Goal: Task Accomplishment & Management: Manage account settings

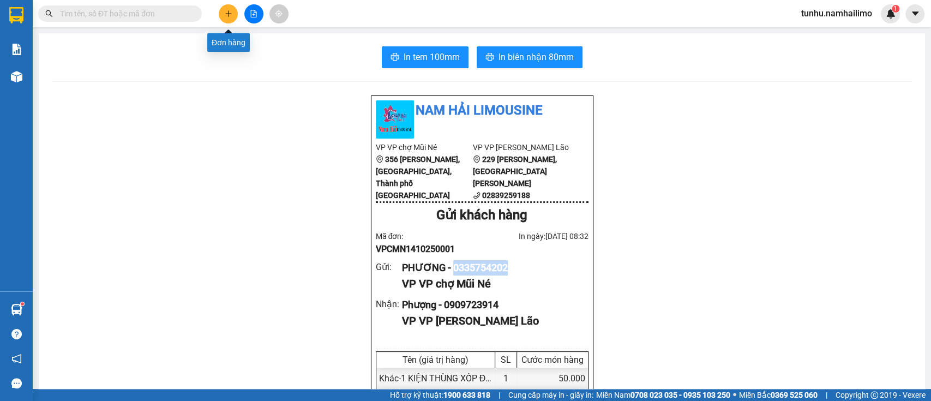
click at [231, 11] on icon "plus" at bounding box center [229, 14] width 8 height 8
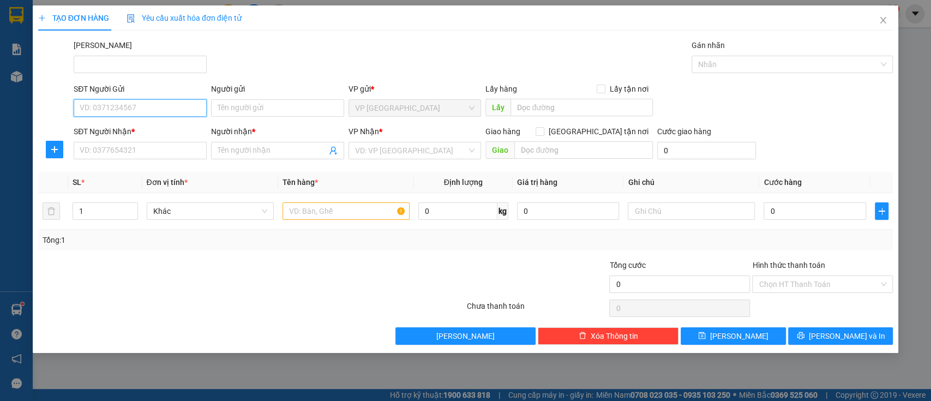
click at [171, 110] on input "SĐT Người Gửi" at bounding box center [140, 107] width 133 height 17
type input "0833018301"
click at [310, 113] on input "Người gửi" at bounding box center [277, 107] width 133 height 17
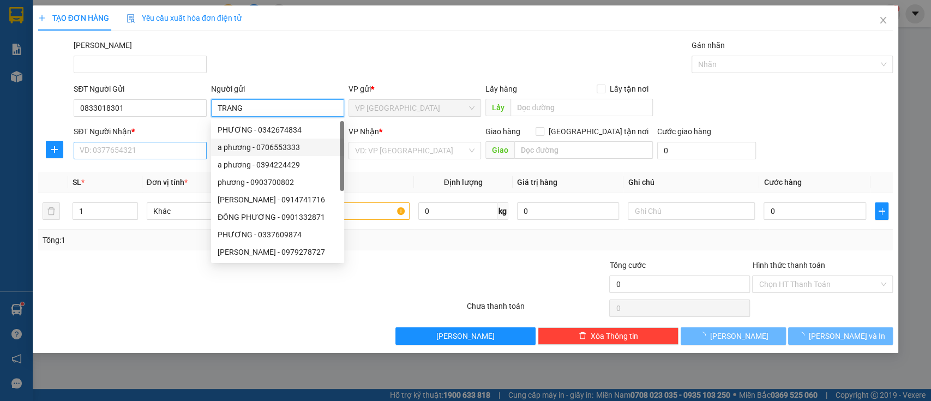
type input "TRANG"
click at [142, 153] on input "SĐT Người Nhận *" at bounding box center [140, 150] width 133 height 17
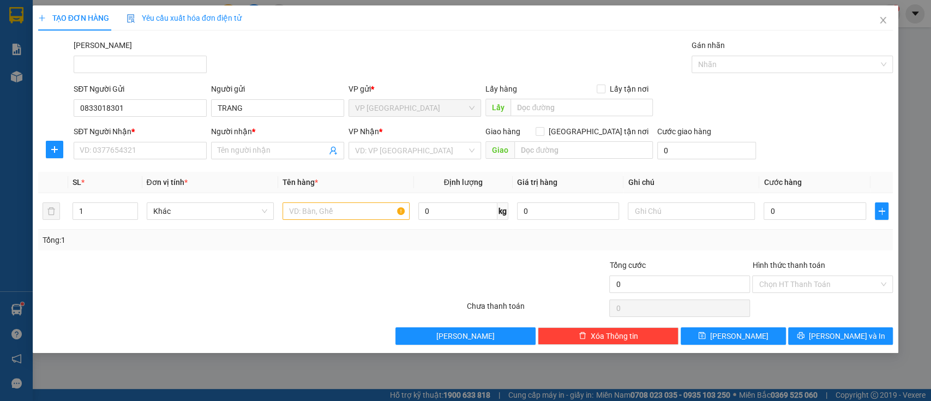
click at [930, 293] on div "TẠO ĐƠN HÀNG Yêu cầu xuất hóa đơn điện tử Transit Pickup Surcharge Ids Transit …" at bounding box center [465, 200] width 931 height 401
click at [170, 146] on input "SĐT Người Nhận *" at bounding box center [140, 150] width 133 height 17
type input "0933104345"
click at [262, 147] on input "Người nhận *" at bounding box center [272, 151] width 109 height 12
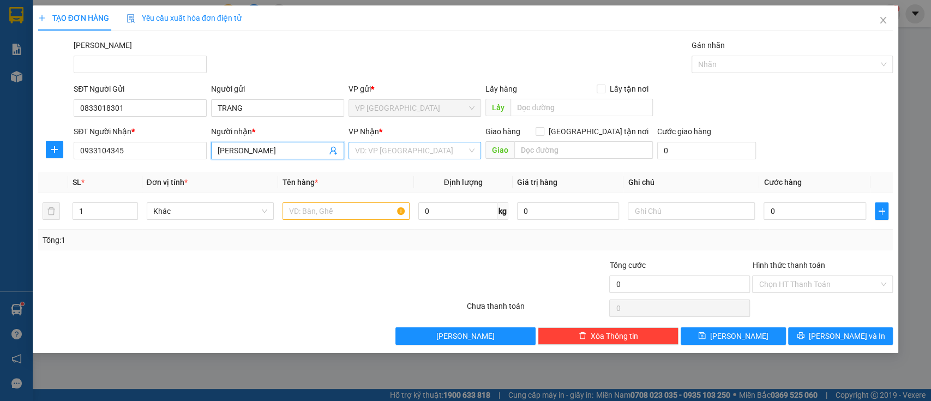
type input "THUY LAM"
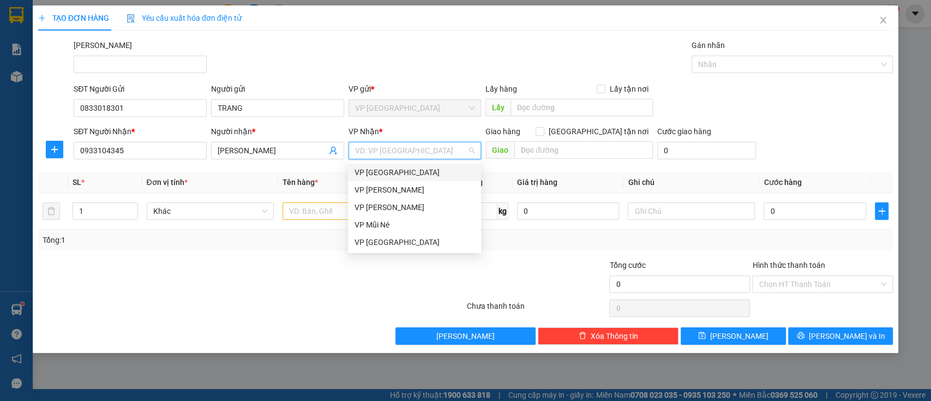
click at [384, 152] on input "search" at bounding box center [411, 150] width 112 height 16
click at [402, 191] on div "VP Phạm Ngũ Lão" at bounding box center [414, 190] width 120 height 12
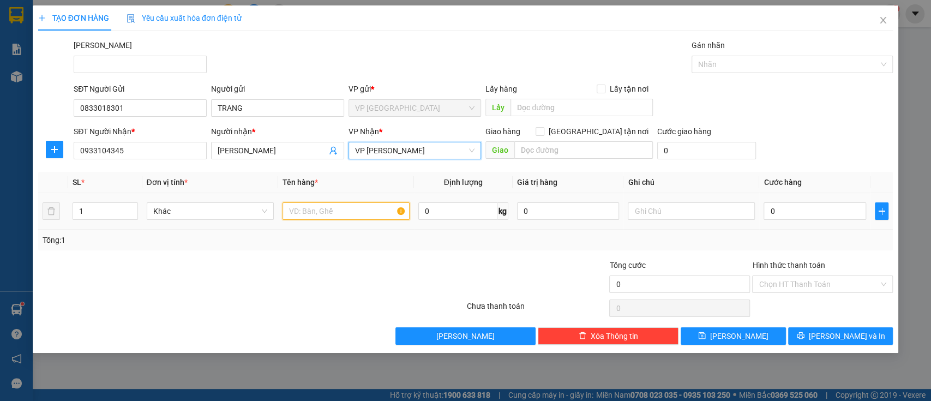
click at [313, 216] on input "text" at bounding box center [345, 210] width 127 height 17
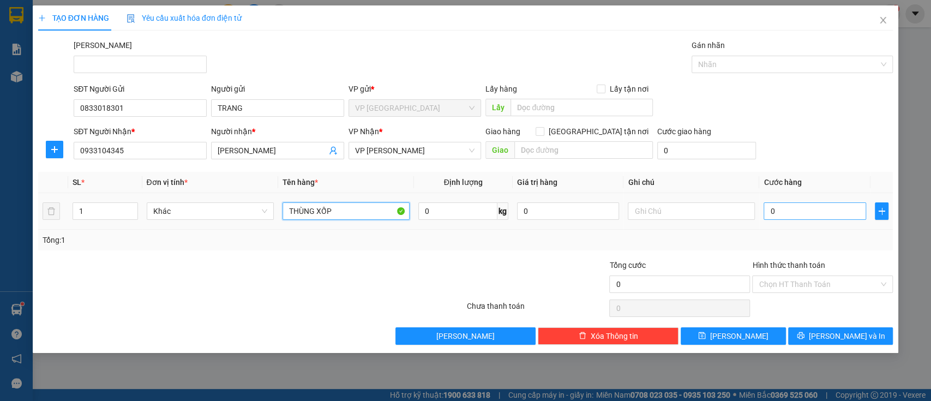
type input "THÙNG XỐP"
click at [790, 211] on input "0" at bounding box center [814, 210] width 103 height 17
type input "004"
type input "4"
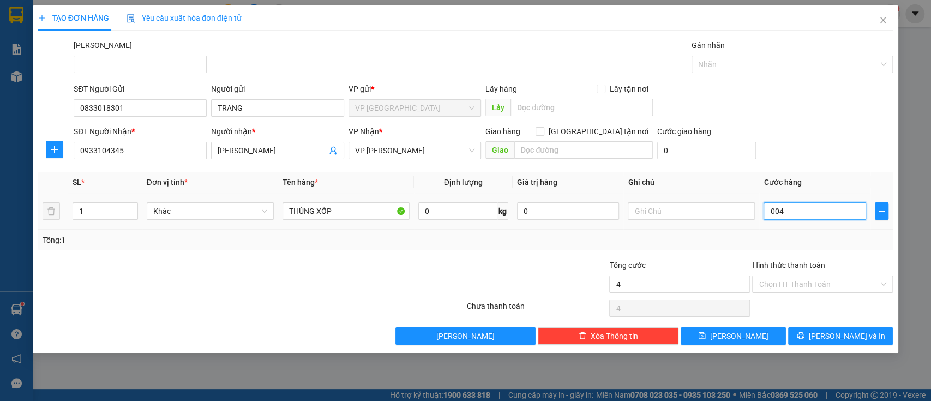
type input "0.040"
type input "40"
type input "000.400"
type input "400"
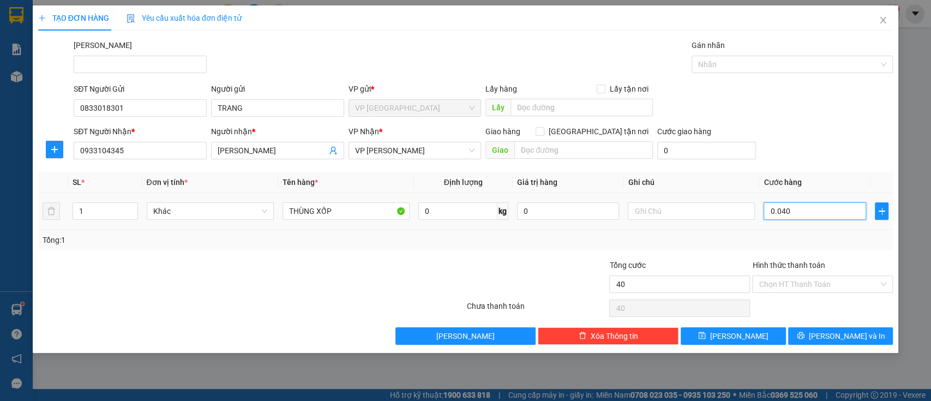
type input "400"
type input "0.004.000"
type input "4.000"
type input "00.044.000-"
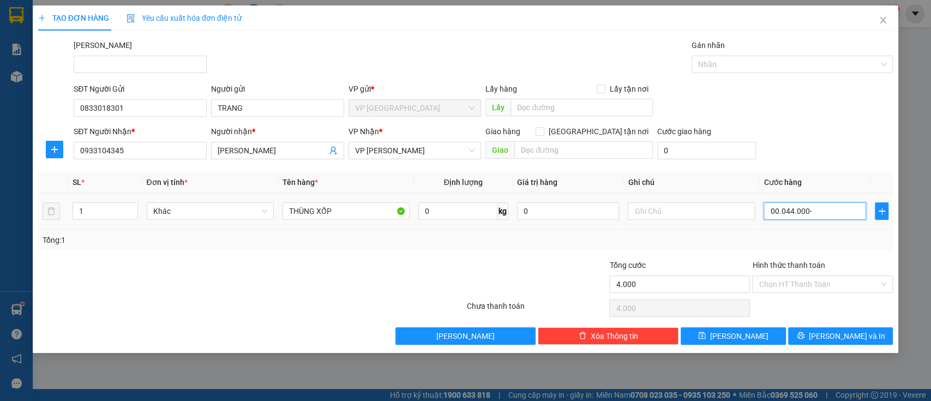
type input "0"
type input "00.044.000"
type input "44.000"
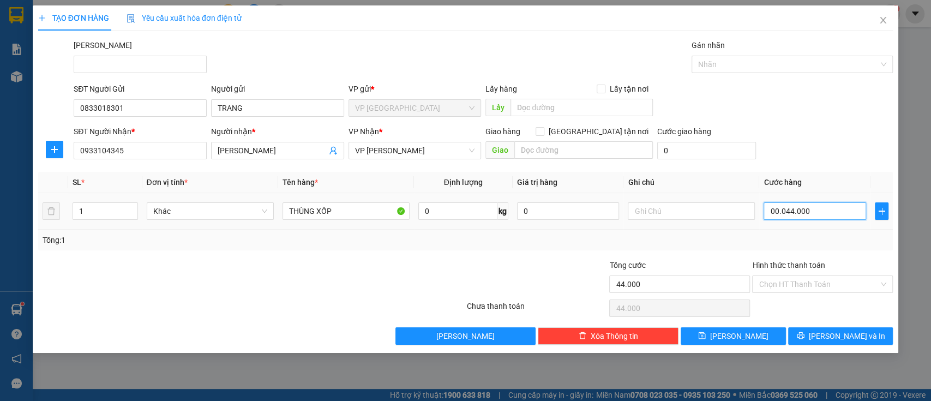
type input "000.440.000"
type input "440.000"
type input "000.440.000"
type input "440.000"
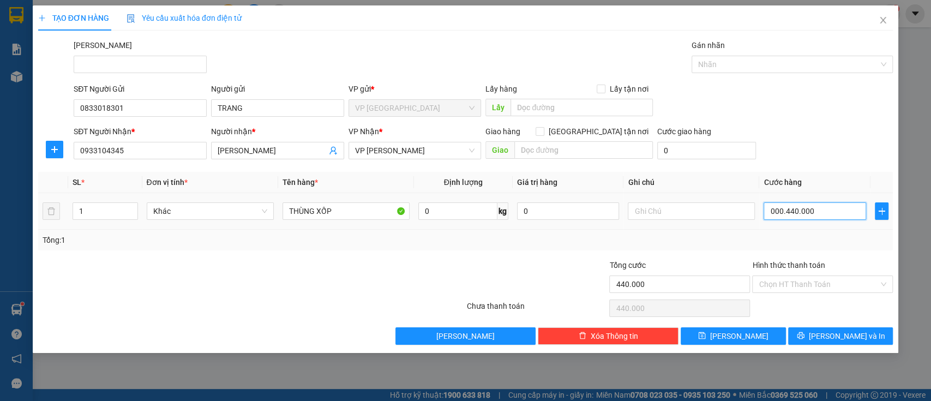
type input "440.000"
type input "00.044.000"
type input "44.000"
type input "0.004.400"
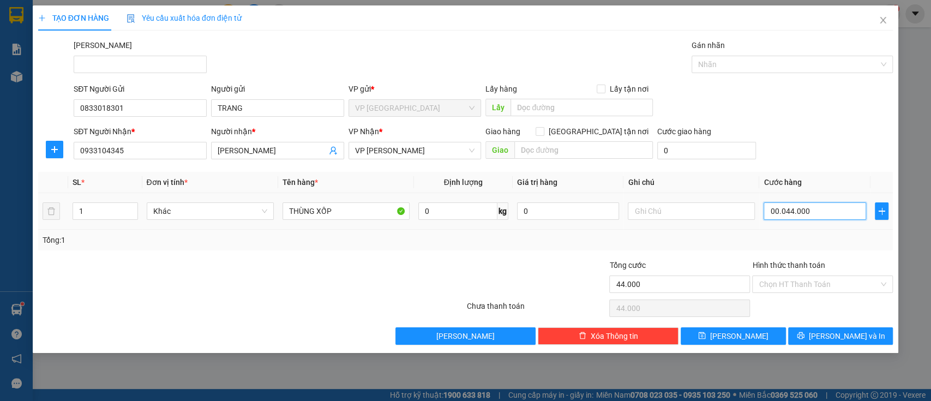
type input "4.400"
type input "000.440"
type input "440"
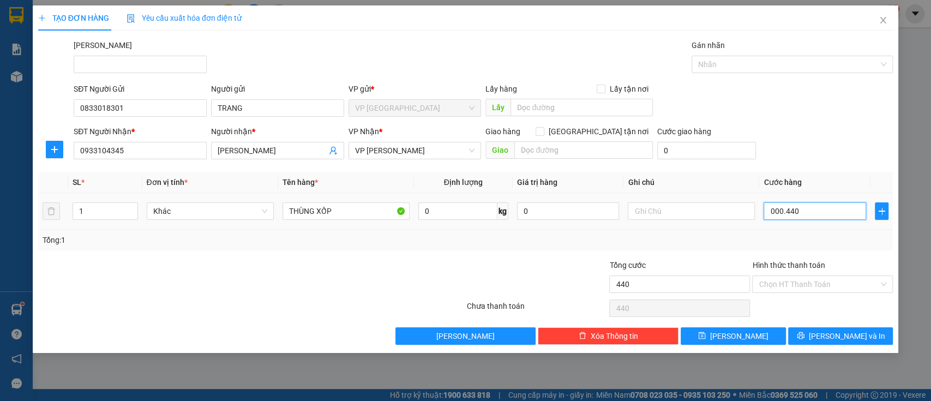
type input "00.044"
type input "44"
type input "0.004"
type input "4"
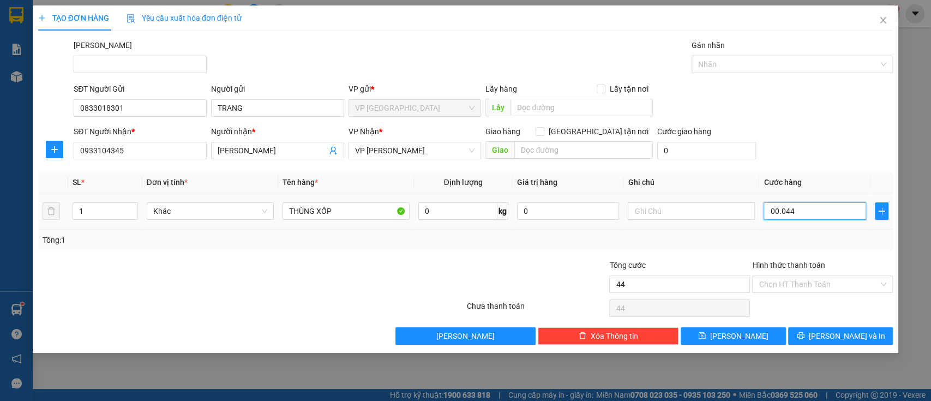
type input "4"
type input "00.040"
type input "40"
type input "000.400"
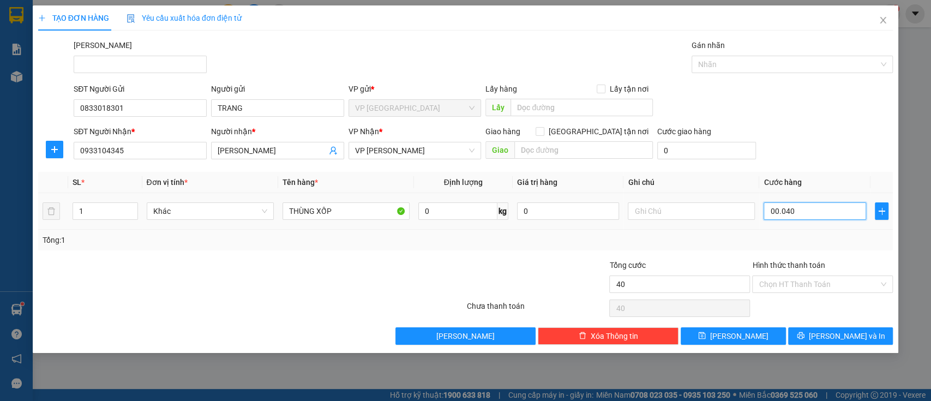
type input "400"
type input "0.004.000"
type input "4.000"
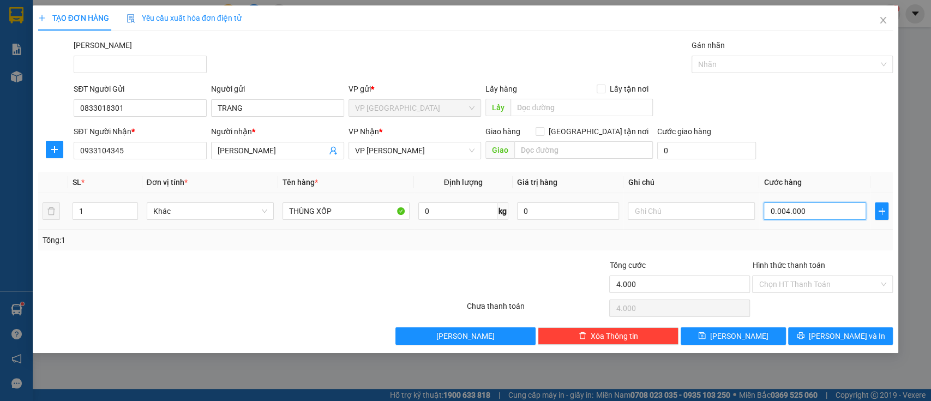
type input "000.440.000"
type input "440.000"
type input "000.444.000"
type input "444.000"
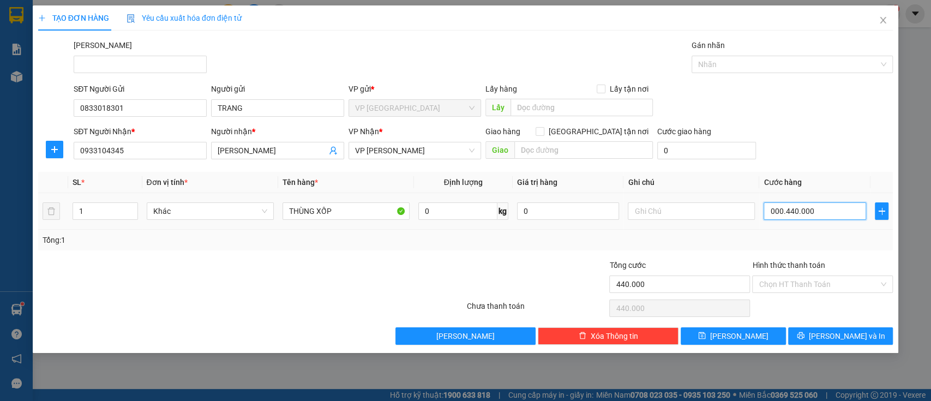
type input "444.000"
type input "000.444.400"
type input "444.400"
type input "00.044.440"
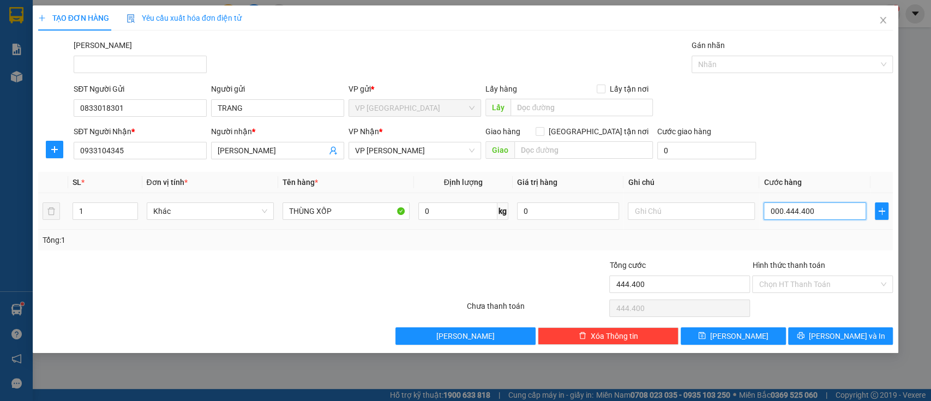
type input "44.440"
type input "0.004.444"
type input "4.444"
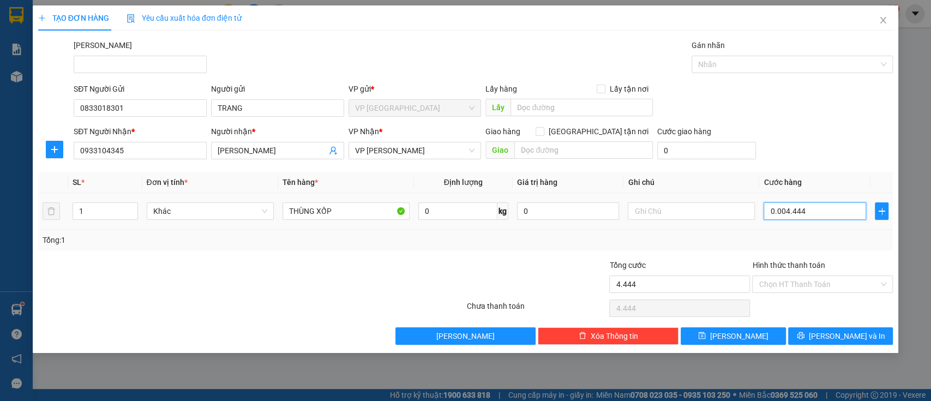
type input "000.444"
type input "444"
type input "00.044"
type input "44"
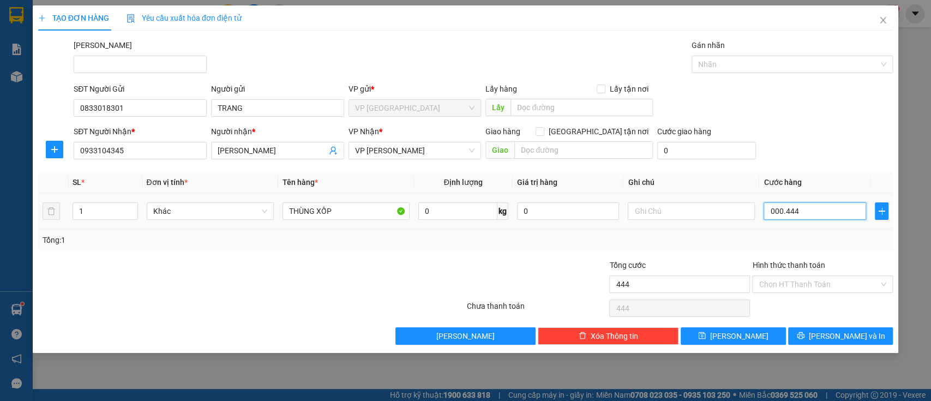
type input "44"
type input "0.004"
type input "4"
type input "000"
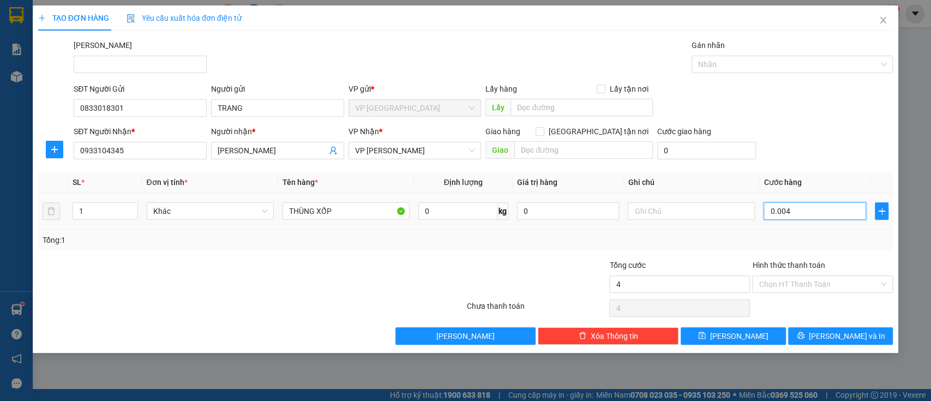
type input "0"
type input "004"
type input "4"
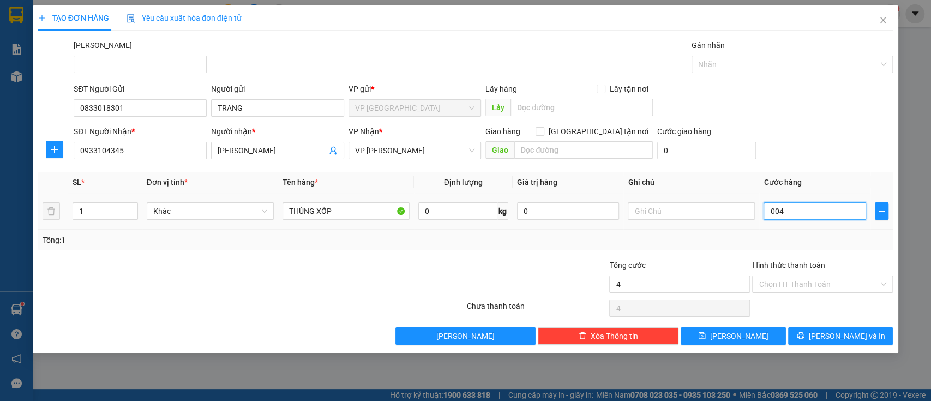
type input "0.040"
type input "40"
type input "00.400"
type input "400"
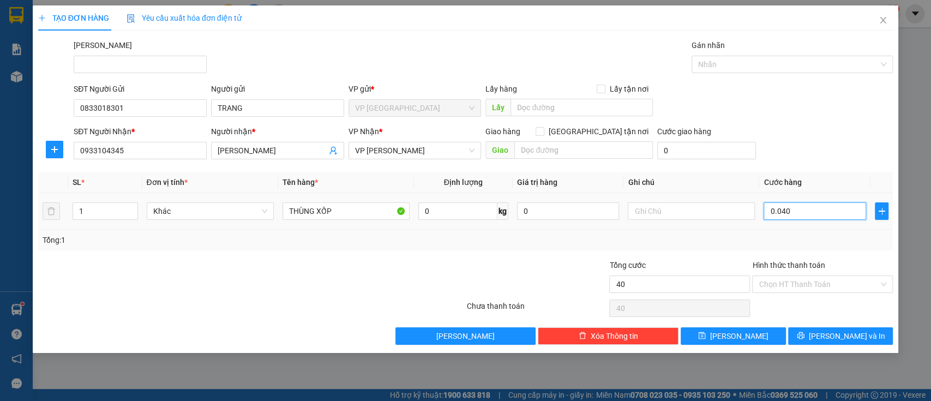
type input "400"
type input "00.004.000"
type input "4.000"
type input "000.040.000"
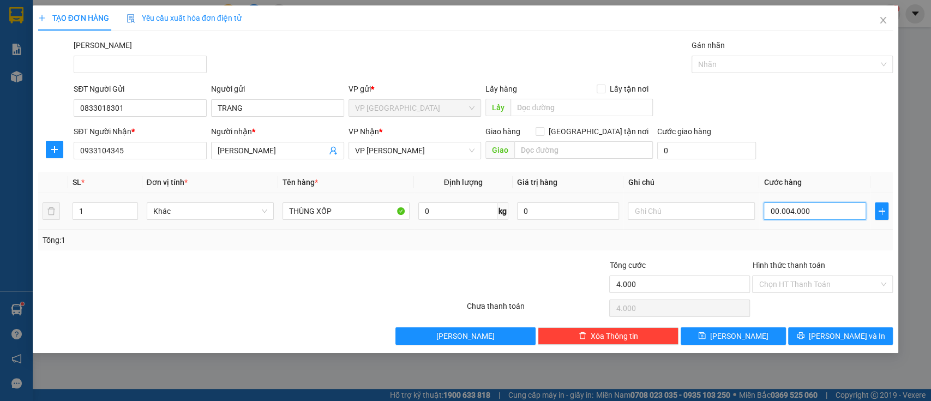
type input "40.000"
type input "400.000"
click at [831, 279] on input "Hình thức thanh toán" at bounding box center [819, 284] width 120 height 16
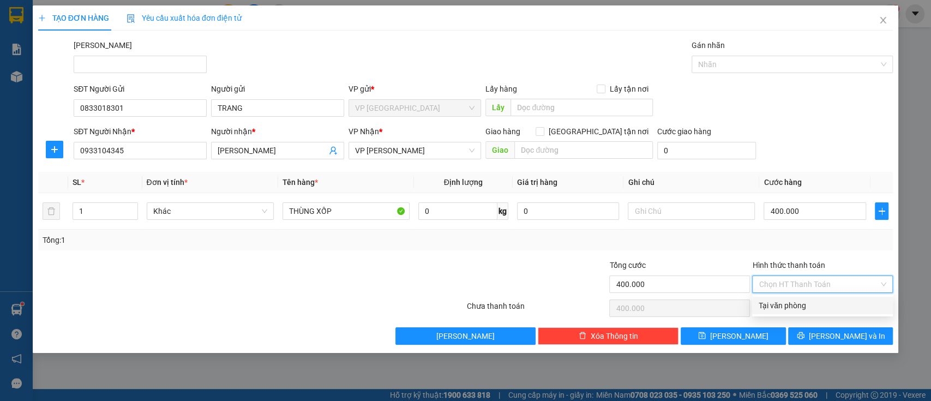
click at [829, 303] on div "Tại văn phòng" at bounding box center [823, 305] width 128 height 12
type input "0"
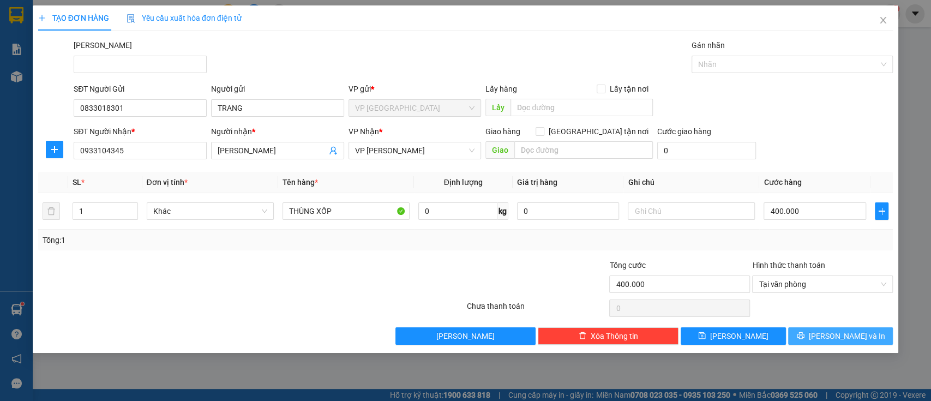
click at [845, 334] on span "Lưu và In" at bounding box center [847, 336] width 76 height 12
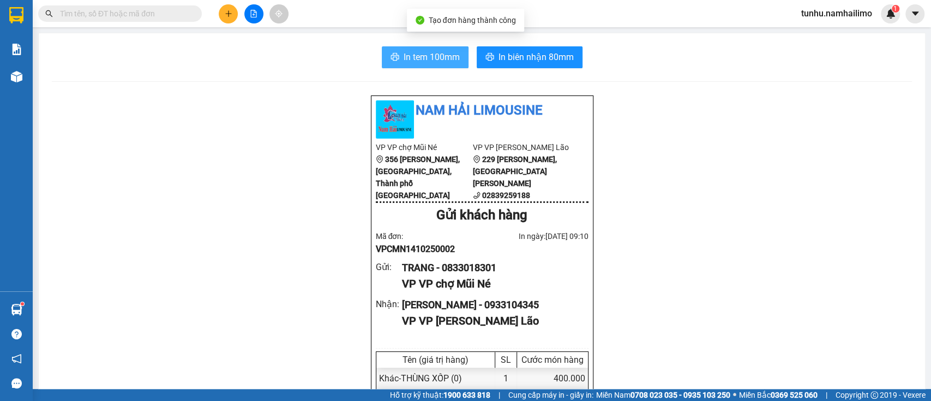
click at [422, 53] on span "In tem 100mm" at bounding box center [432, 57] width 56 height 14
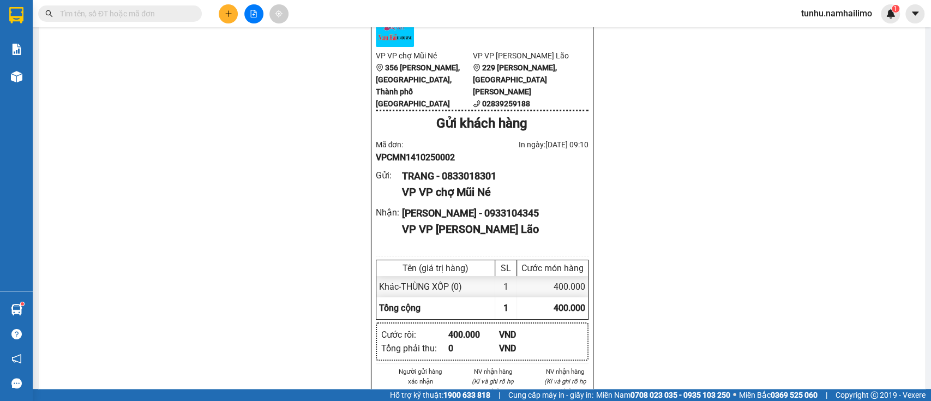
scroll to position [121, 0]
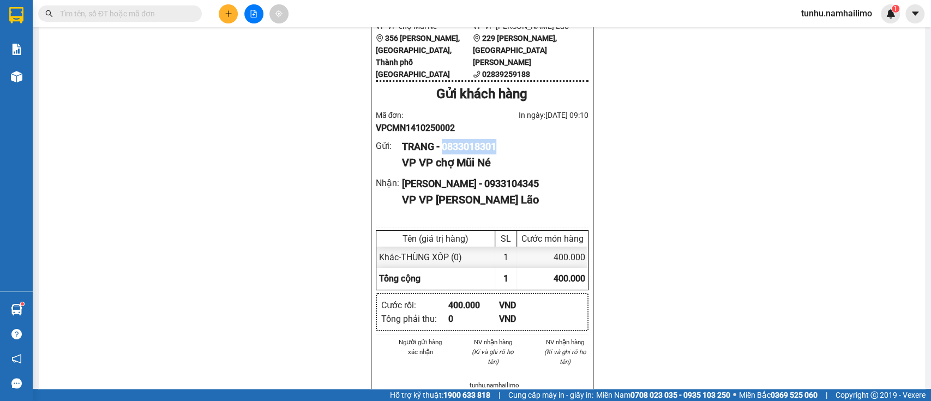
drag, startPoint x: 498, startPoint y: 152, endPoint x: 439, endPoint y: 158, distance: 59.8
click at [439, 154] on div "TRANG - 0833018301" at bounding box center [490, 146] width 177 height 15
click at [498, 154] on div "TRANG - 0833018301" at bounding box center [490, 146] width 177 height 15
click at [497, 154] on div "TRANG - 0833018301" at bounding box center [490, 146] width 177 height 15
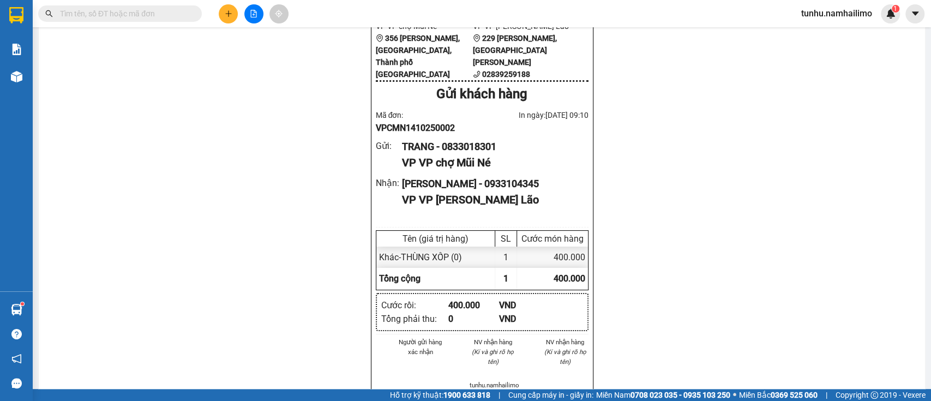
click at [500, 154] on div "TRANG - 0833018301" at bounding box center [490, 146] width 177 height 15
click at [495, 153] on div "TRANG - 0833018301" at bounding box center [490, 146] width 177 height 15
drag, startPoint x: 495, startPoint y: 153, endPoint x: 455, endPoint y: 155, distance: 39.3
click at [455, 154] on div "TRANG - 0833018301" at bounding box center [490, 146] width 177 height 15
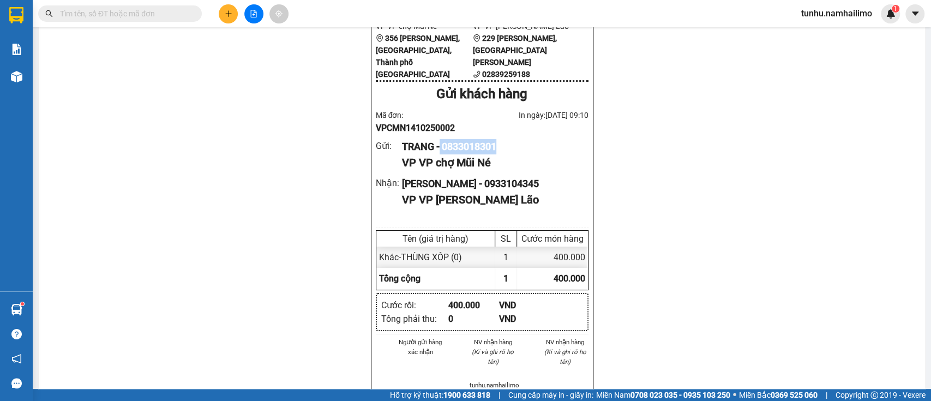
drag, startPoint x: 502, startPoint y: 151, endPoint x: 436, endPoint y: 148, distance: 66.1
click at [436, 148] on div "Nam Hải Limousine VP VP chợ Mũi Né 356 Huỳnh Thúc Kháng, Mũi Né, Thành phố Phan…" at bounding box center [482, 274] width 222 height 600
copy div "0833018301"
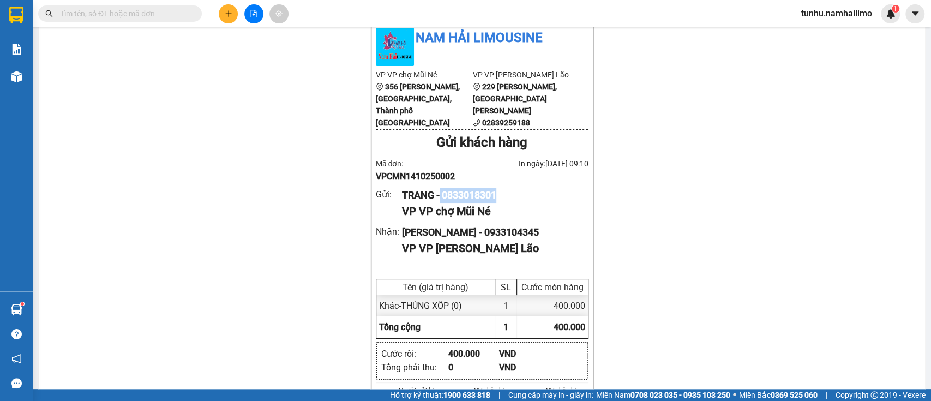
scroll to position [73, 0]
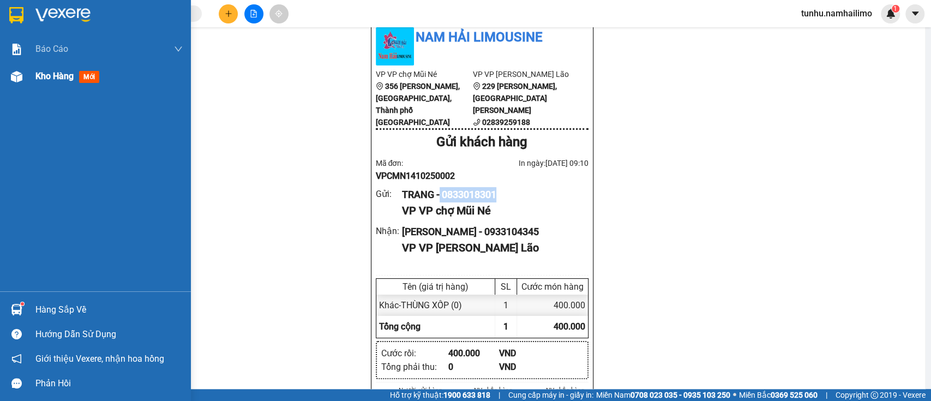
click at [46, 68] on div "Kho hàng mới" at bounding box center [108, 76] width 147 height 27
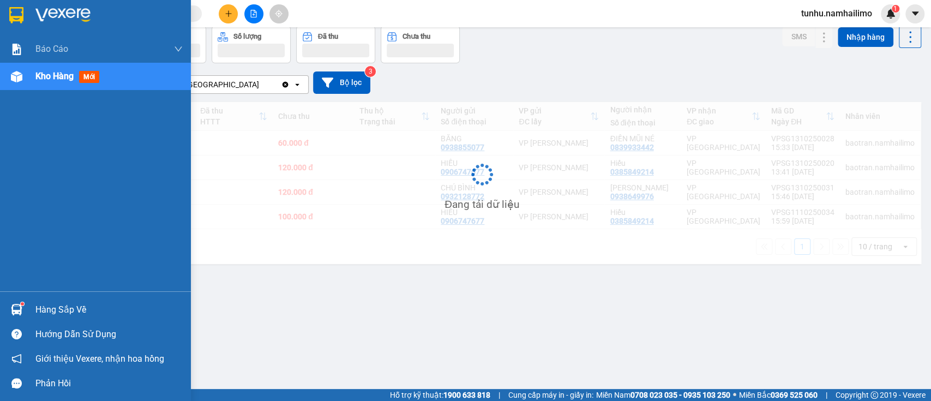
scroll to position [50, 0]
click at [53, 77] on span "Kho hàng" at bounding box center [54, 76] width 38 height 10
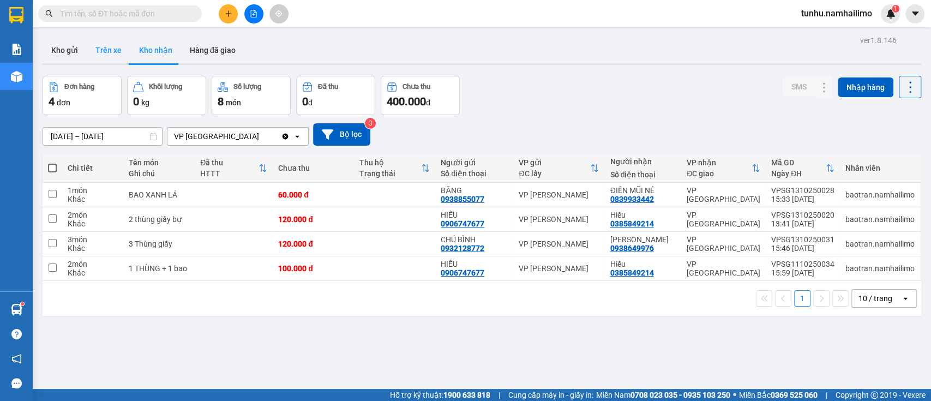
click at [115, 49] on button "Trên xe" at bounding box center [109, 50] width 44 height 26
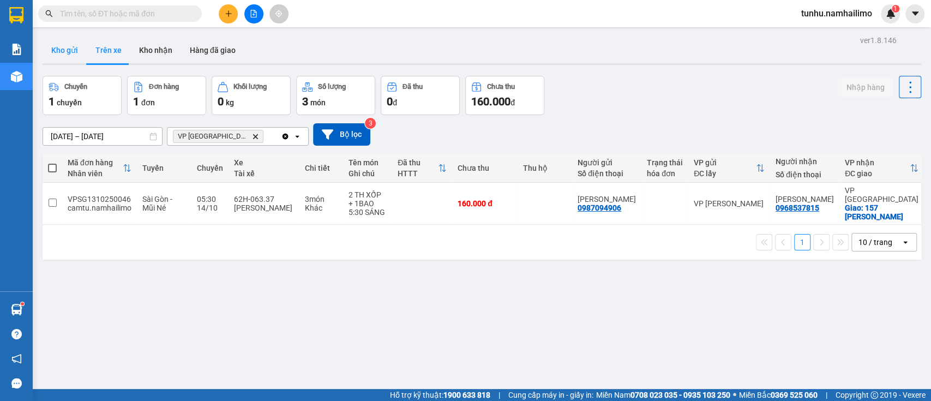
click at [62, 46] on button "Kho gửi" at bounding box center [65, 50] width 44 height 26
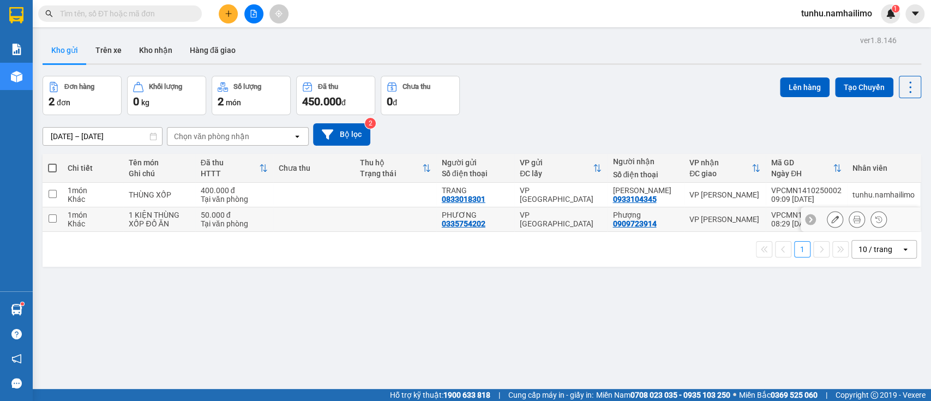
click at [51, 218] on input "checkbox" at bounding box center [53, 218] width 8 height 8
checkbox input "false"
click at [50, 194] on input "checkbox" at bounding box center [53, 194] width 8 height 8
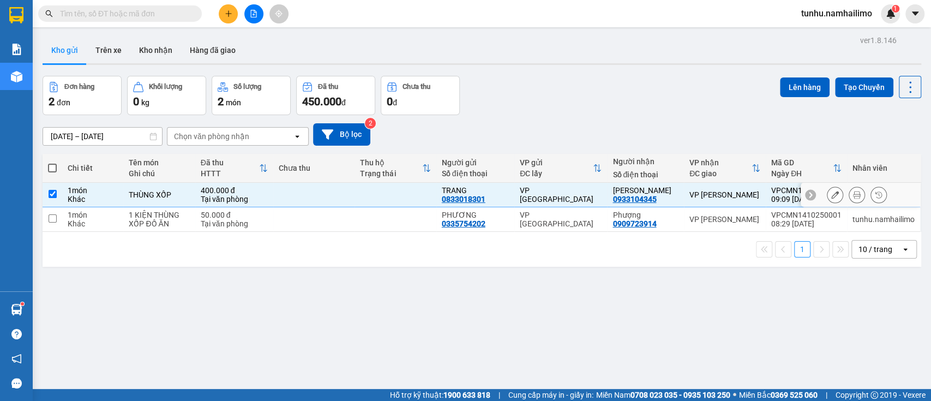
click at [50, 194] on input "checkbox" at bounding box center [53, 194] width 8 height 8
checkbox input "false"
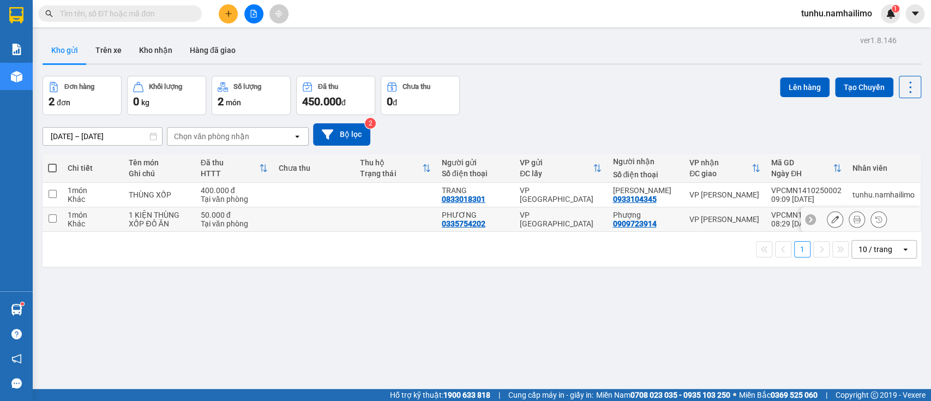
click at [56, 213] on td at bounding box center [53, 219] width 20 height 25
checkbox input "true"
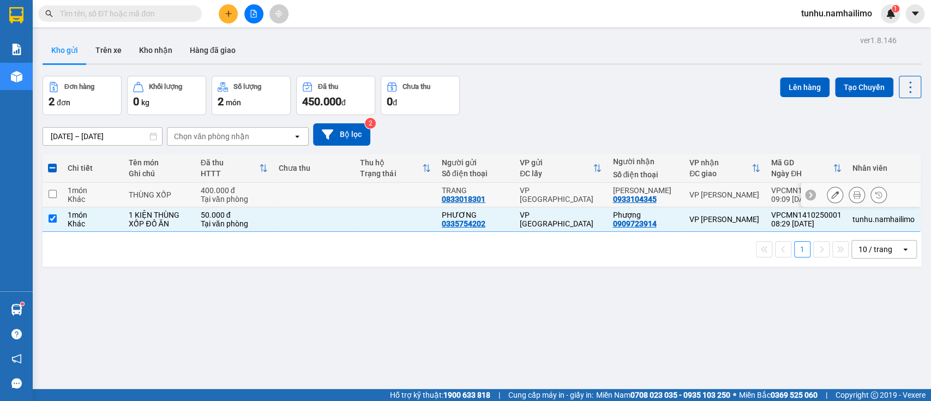
click at [53, 194] on input "checkbox" at bounding box center [53, 194] width 8 height 8
click at [53, 192] on input "checkbox" at bounding box center [53, 194] width 8 height 8
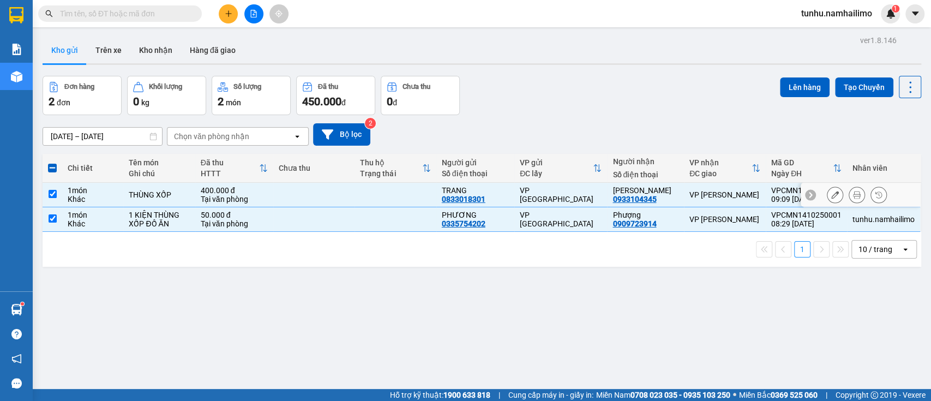
click at [53, 192] on input "checkbox" at bounding box center [53, 194] width 8 height 8
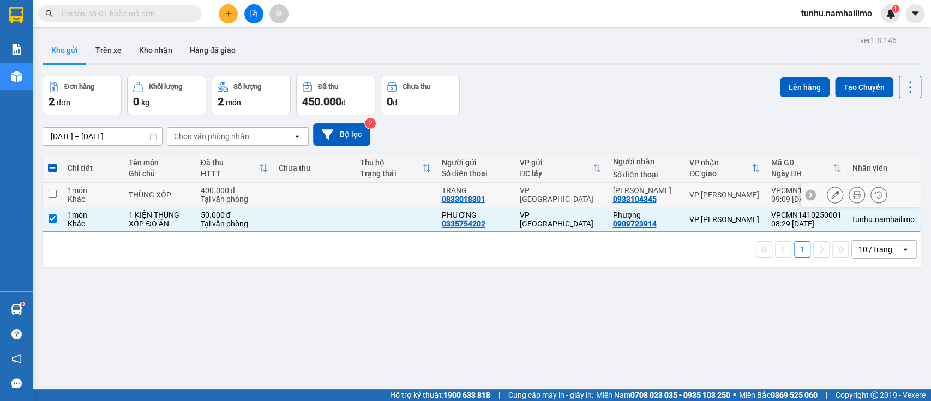
click at [53, 192] on input "checkbox" at bounding box center [53, 194] width 8 height 8
checkbox input "true"
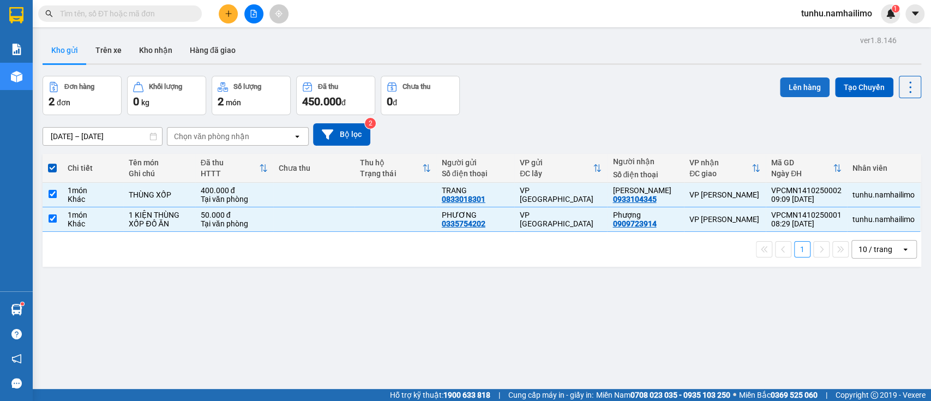
click at [782, 83] on button "Lên hàng" at bounding box center [805, 87] width 50 height 20
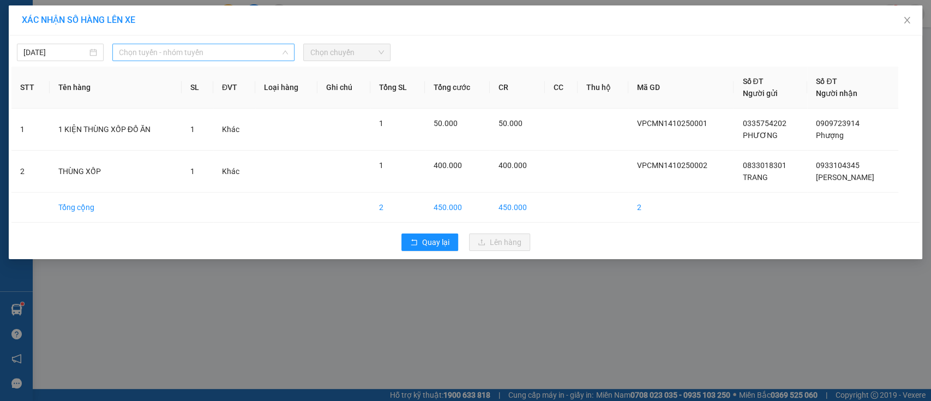
click at [264, 50] on span "Chọn tuyến - nhóm tuyến" at bounding box center [203, 52] width 169 height 16
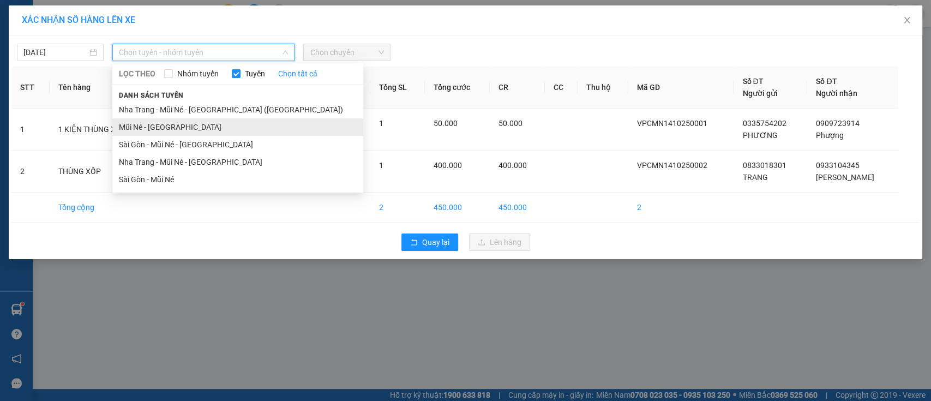
click at [272, 120] on li "Mũi Né - Sài Gòn" at bounding box center [237, 126] width 251 height 17
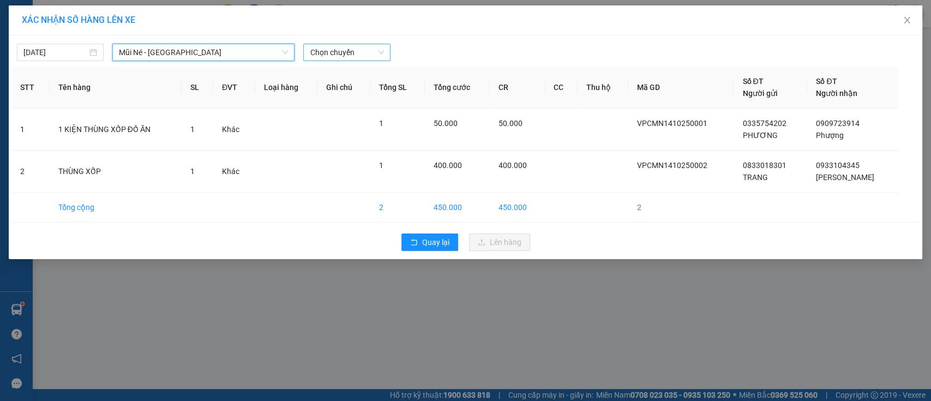
click at [336, 46] on span "Chọn chuyến" at bounding box center [347, 52] width 74 height 16
click at [336, 47] on span "Chọn chuyến" at bounding box center [347, 52] width 74 height 16
click at [340, 57] on span "Chọn chuyến" at bounding box center [347, 52] width 74 height 16
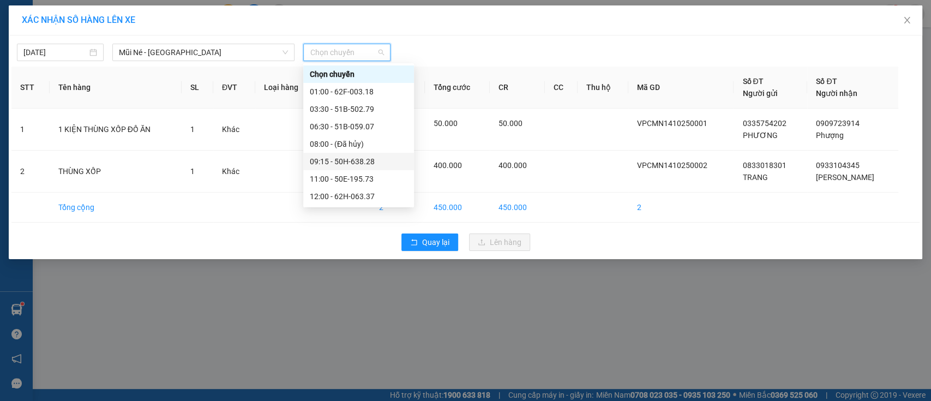
click at [359, 160] on div "09:15 - 50H-638.28" at bounding box center [359, 161] width 98 height 12
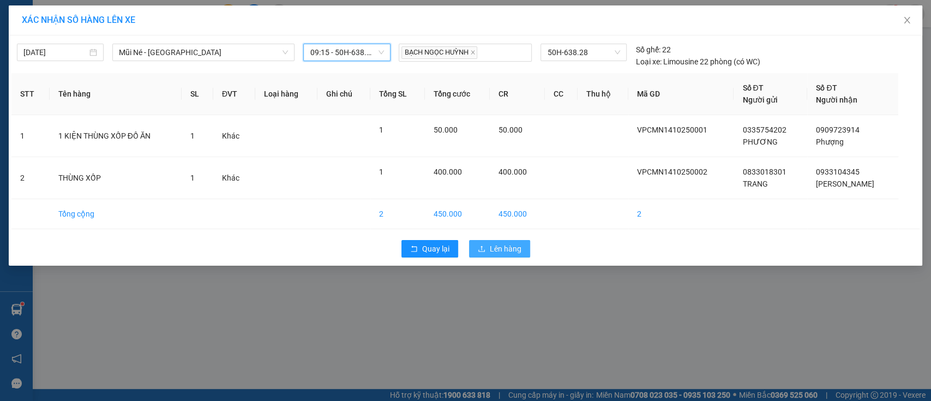
click at [502, 241] on button "Lên hàng" at bounding box center [499, 248] width 61 height 17
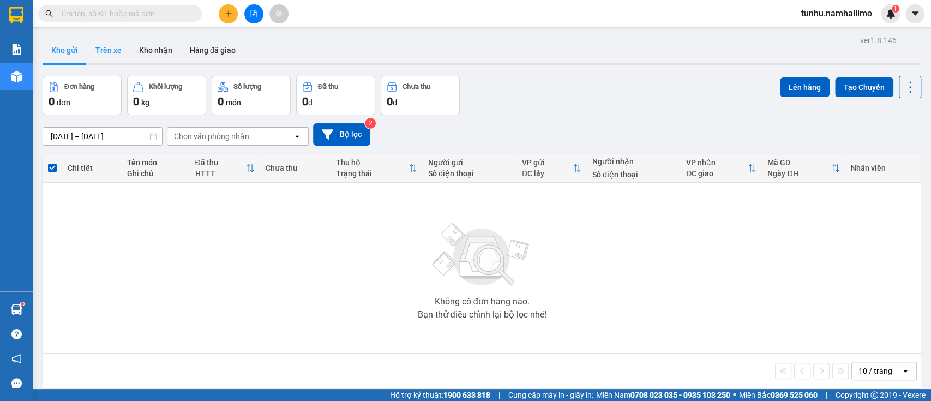
click at [116, 44] on button "Trên xe" at bounding box center [109, 50] width 44 height 26
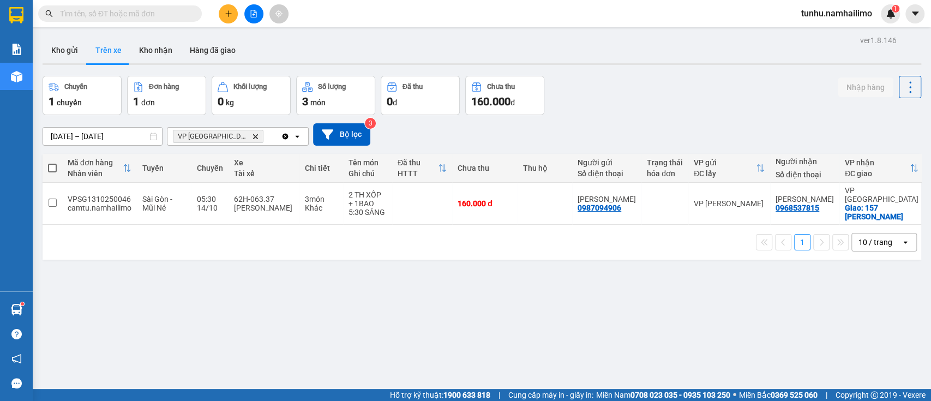
click at [603, 96] on div "Chuyến 1 chuyến Đơn hàng 1 đơn Khối lượng 0 kg Số lượng 3 món Đã thu 0 đ Chưa t…" at bounding box center [482, 95] width 878 height 39
drag, startPoint x: 605, startPoint y: 101, endPoint x: 613, endPoint y: 124, distance: 24.5
click at [613, 125] on div "ver 1.8.146 Kho gửi Trên xe Kho nhận Hàng đã giao Chuyến 1 chuyến Đơn hàng 1 đơ…" at bounding box center [481, 233] width 887 height 401
click at [525, 364] on div "ver 1.8.146 Kho gửi Trên xe Kho nhận Hàng đã giao Chuyến 1 chuyến Đơn hàng 1 đơ…" at bounding box center [481, 233] width 887 height 401
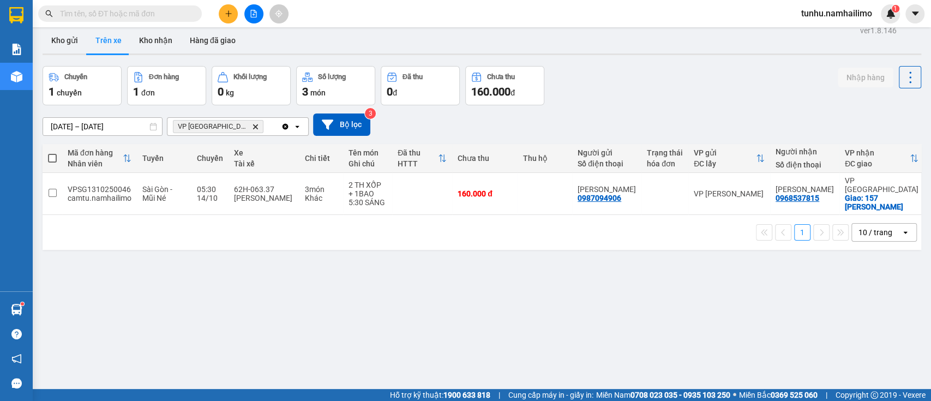
scroll to position [6, 0]
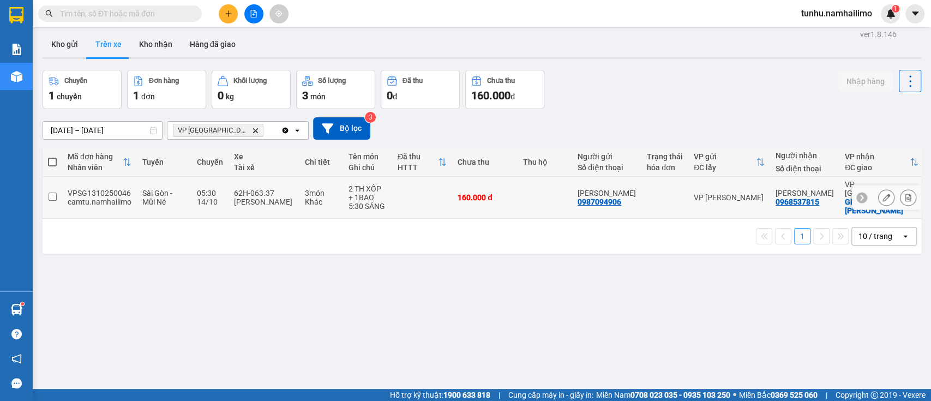
click at [50, 192] on input "checkbox" at bounding box center [53, 196] width 8 height 8
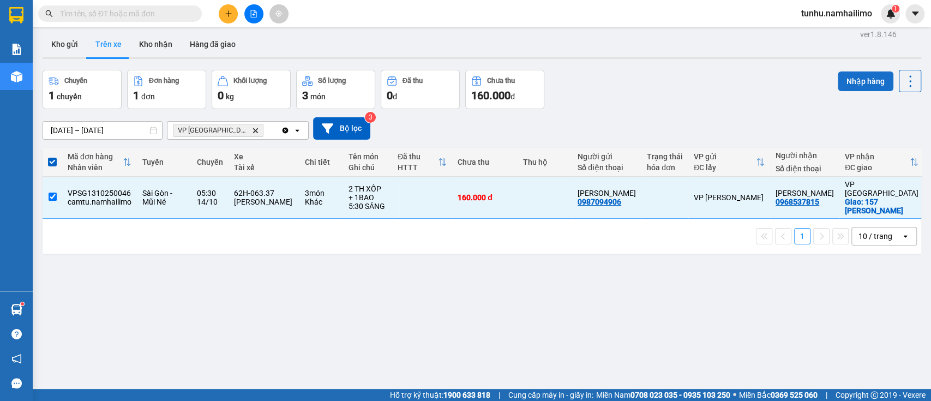
click at [862, 75] on button "Nhập hàng" at bounding box center [866, 81] width 56 height 20
checkbox input "false"
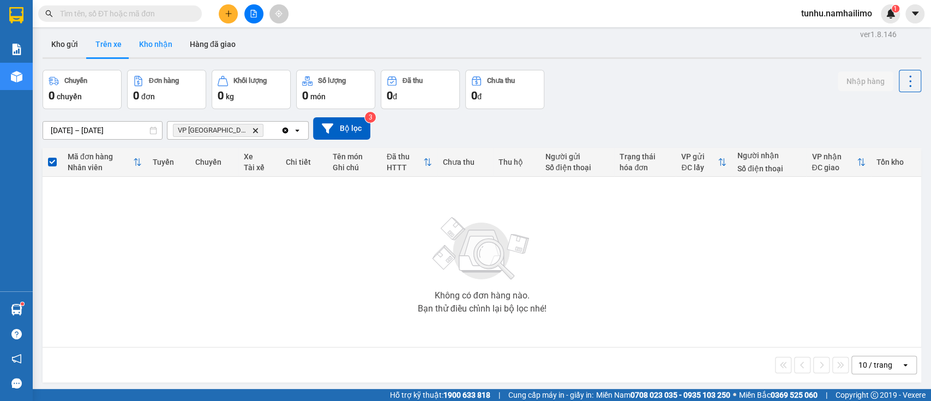
click at [161, 43] on button "Kho nhận" at bounding box center [155, 44] width 51 height 26
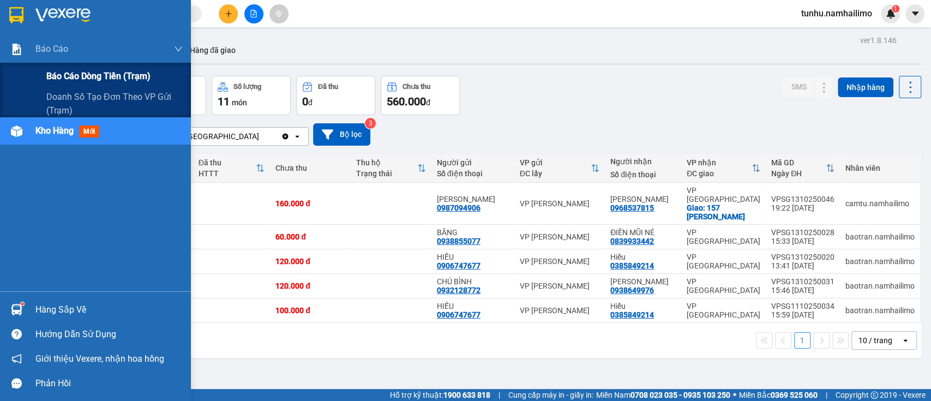
click at [94, 68] on div "Báo cáo dòng tiền (trạm)" at bounding box center [114, 76] width 136 height 27
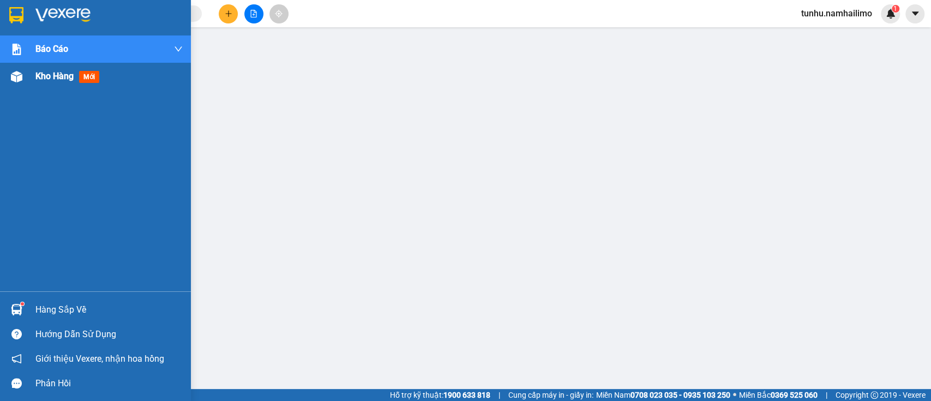
click at [110, 80] on div "Kho hàng mới" at bounding box center [108, 76] width 147 height 27
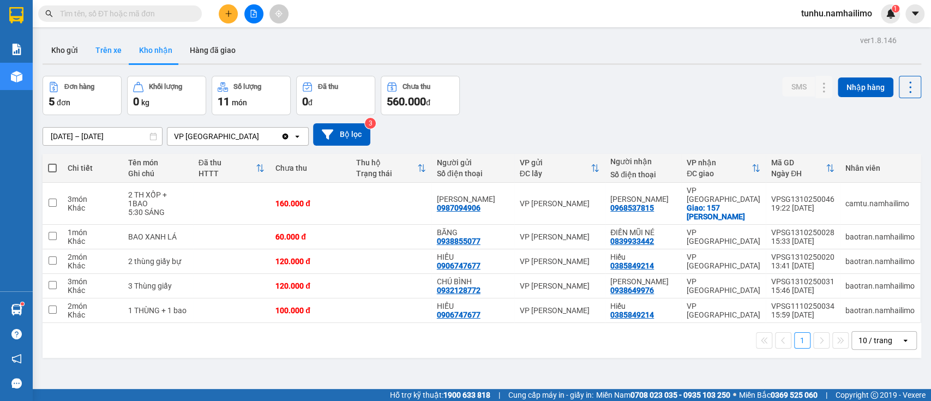
click at [110, 49] on button "Trên xe" at bounding box center [109, 50] width 44 height 26
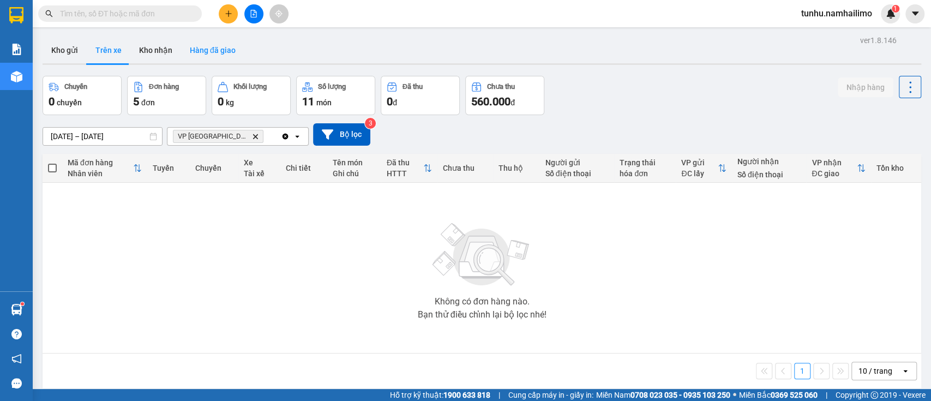
click at [216, 50] on button "Hàng đã giao" at bounding box center [212, 50] width 63 height 26
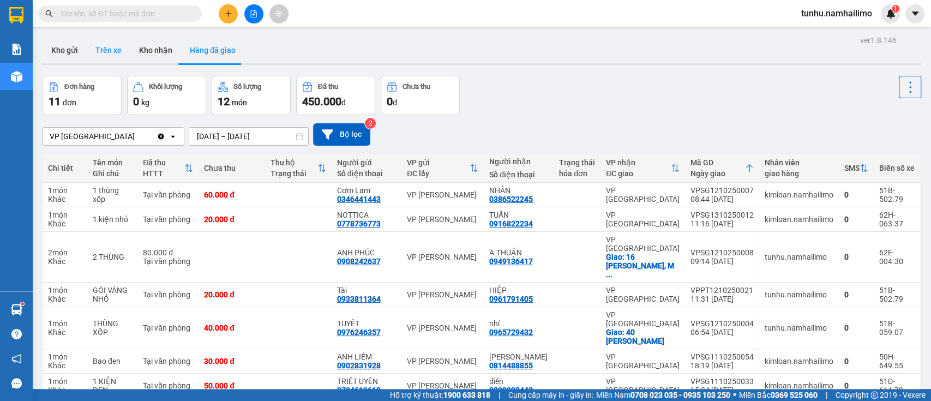
click at [109, 53] on button "Trên xe" at bounding box center [109, 50] width 44 height 26
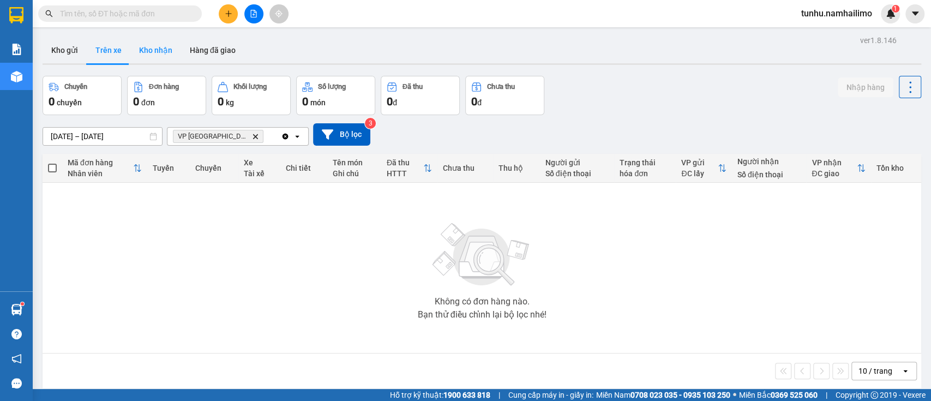
click at [156, 49] on button "Kho nhận" at bounding box center [155, 50] width 51 height 26
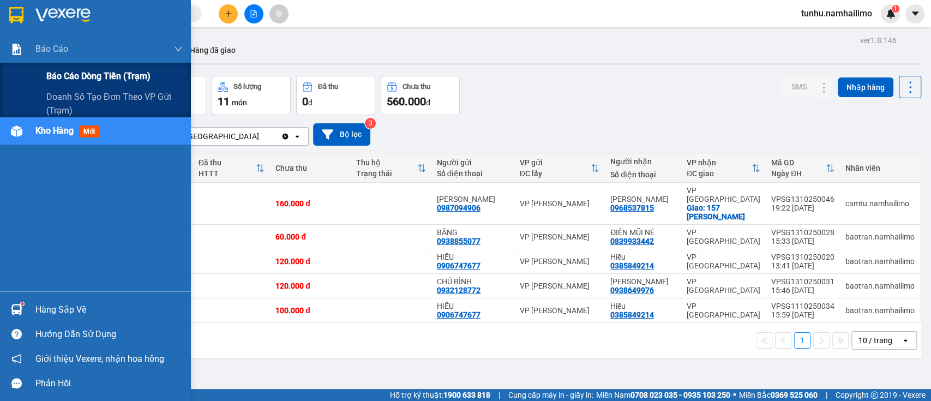
click at [96, 75] on span "Báo cáo dòng tiền (trạm)" at bounding box center [98, 76] width 104 height 14
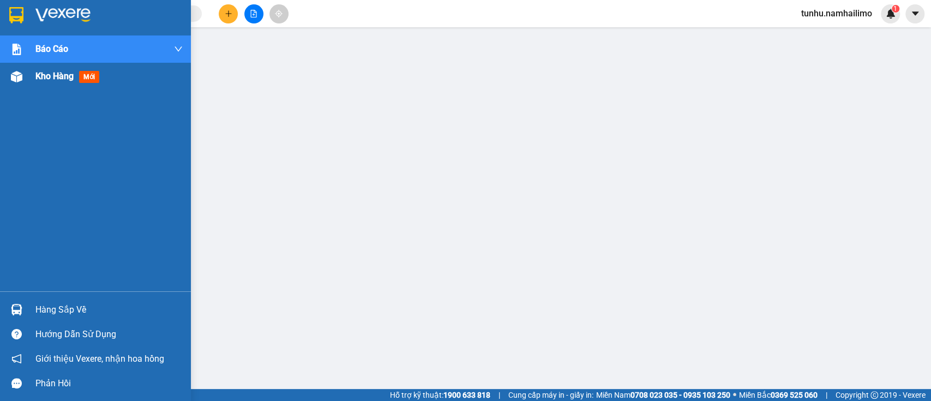
click at [82, 76] on span "mới" at bounding box center [89, 77] width 20 height 12
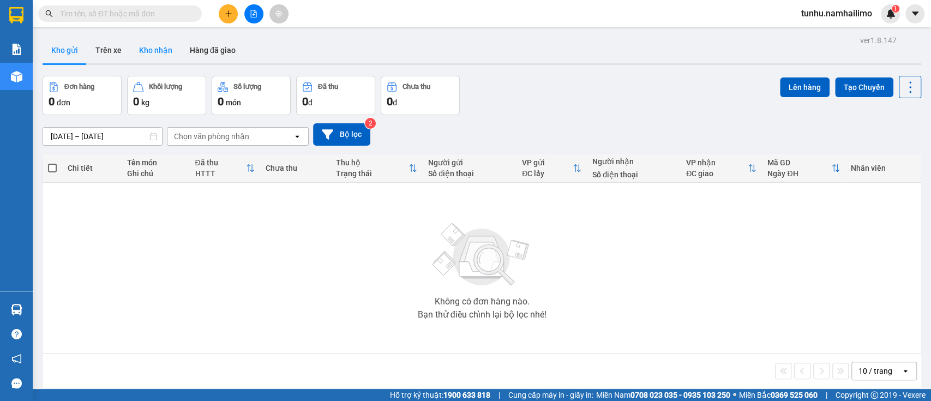
click at [155, 46] on button "Kho nhận" at bounding box center [155, 50] width 51 height 26
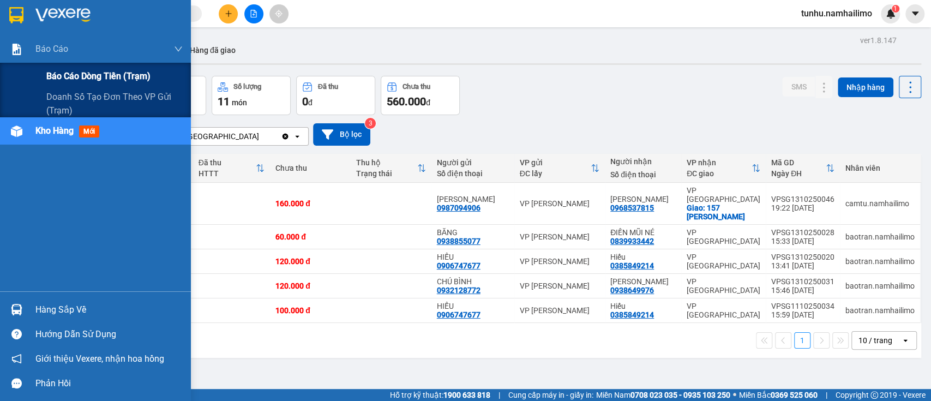
click at [104, 74] on span "Báo cáo dòng tiền (trạm)" at bounding box center [98, 76] width 104 height 14
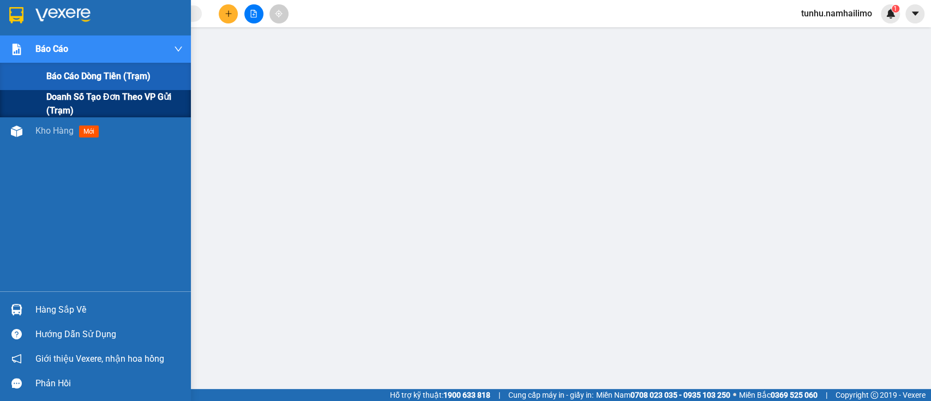
click at [118, 104] on span "Doanh số tạo đơn theo VP gửi (trạm)" at bounding box center [114, 103] width 136 height 27
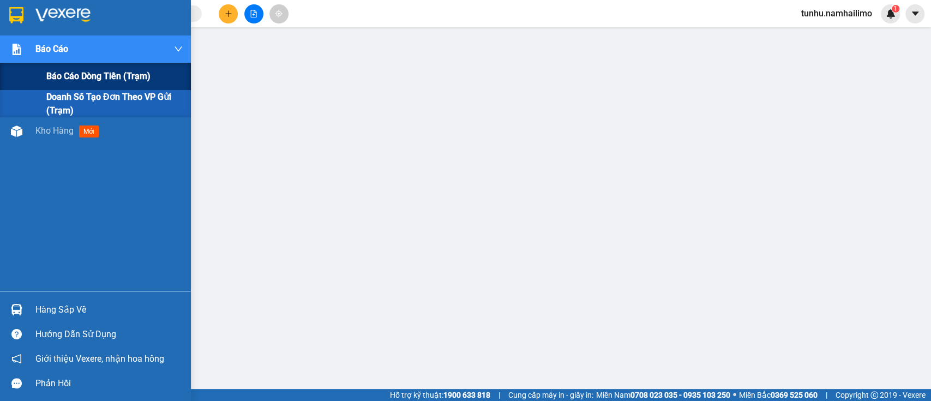
click at [71, 72] on span "Báo cáo dòng tiền (trạm)" at bounding box center [98, 76] width 104 height 14
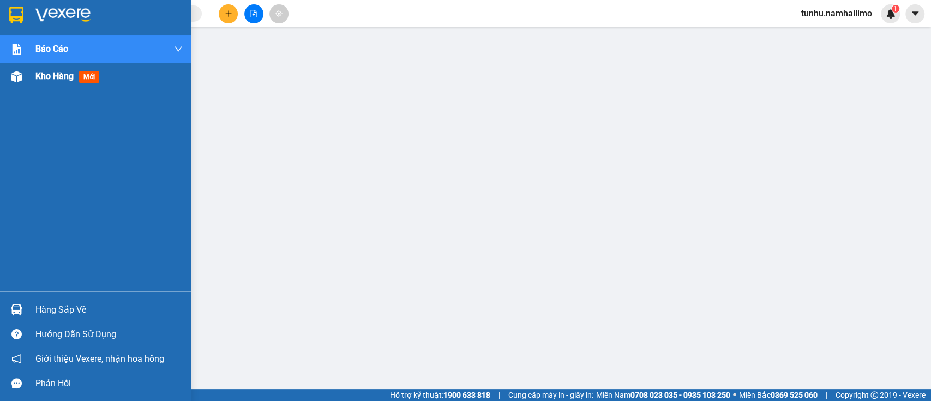
click at [61, 79] on span "Kho hàng" at bounding box center [54, 76] width 38 height 10
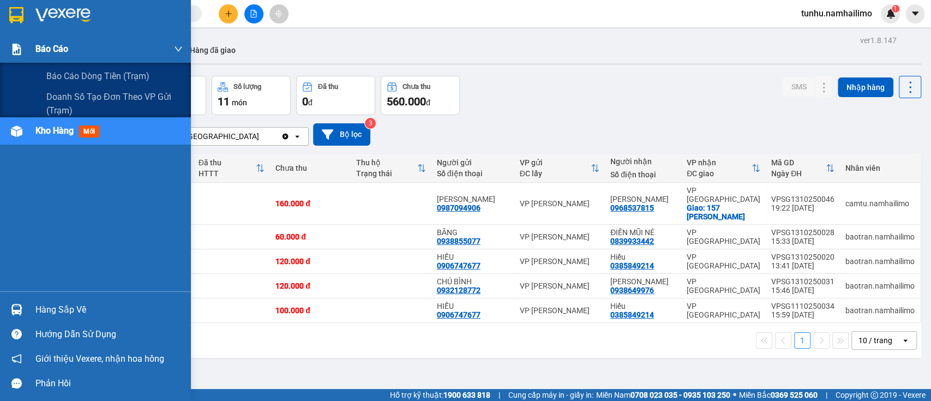
click at [57, 49] on span "Báo cáo" at bounding box center [51, 49] width 33 height 14
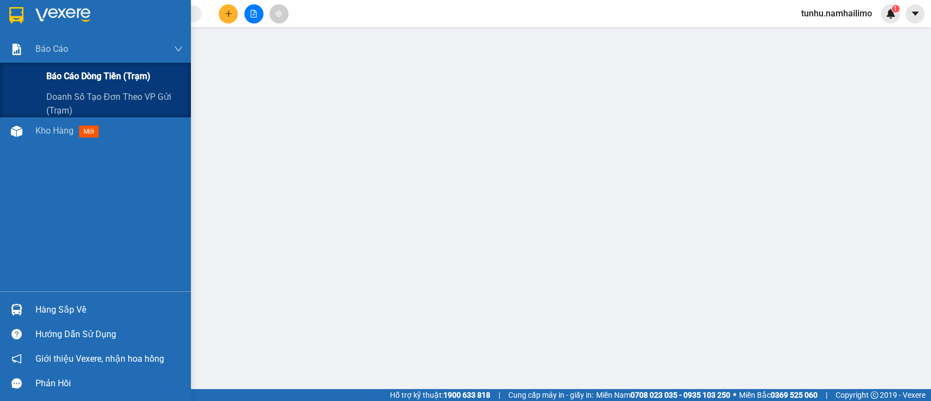
click at [79, 73] on span "Báo cáo dòng tiền (trạm)" at bounding box center [98, 76] width 104 height 14
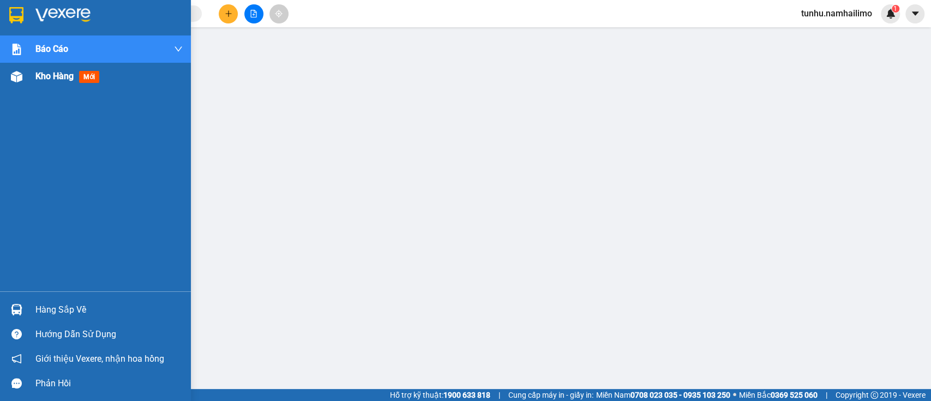
click at [61, 74] on span "Kho hàng" at bounding box center [54, 76] width 38 height 10
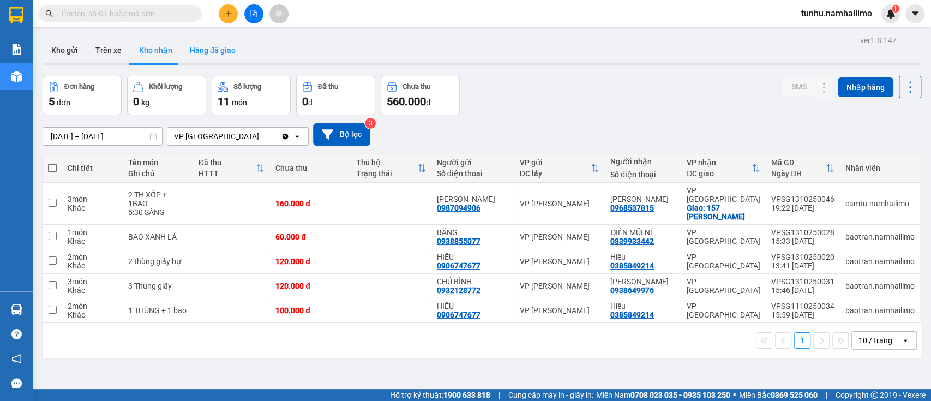
click at [209, 46] on button "Hàng đã giao" at bounding box center [212, 50] width 63 height 26
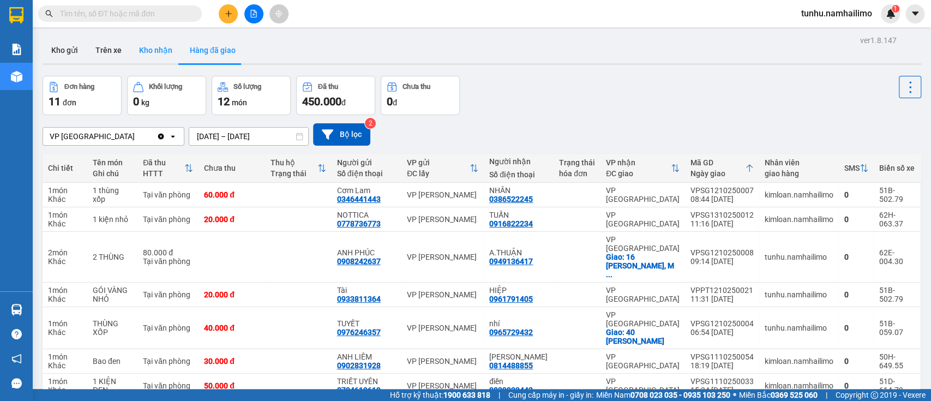
click at [153, 50] on button "Kho nhận" at bounding box center [155, 50] width 51 height 26
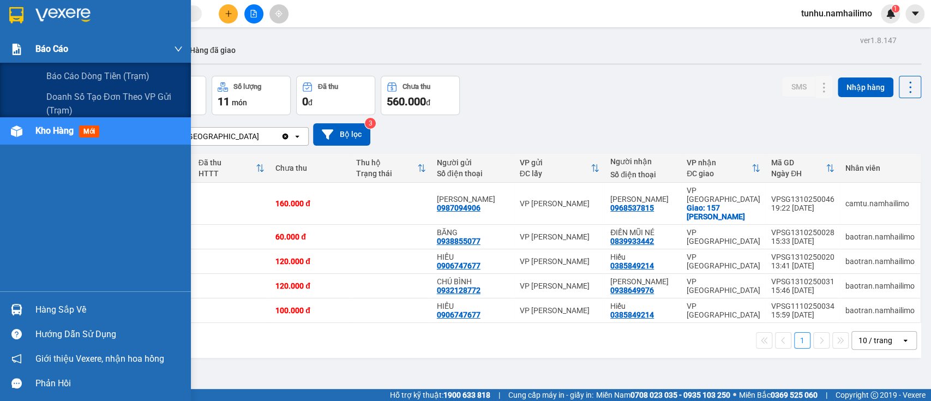
click at [48, 47] on span "Báo cáo" at bounding box center [51, 49] width 33 height 14
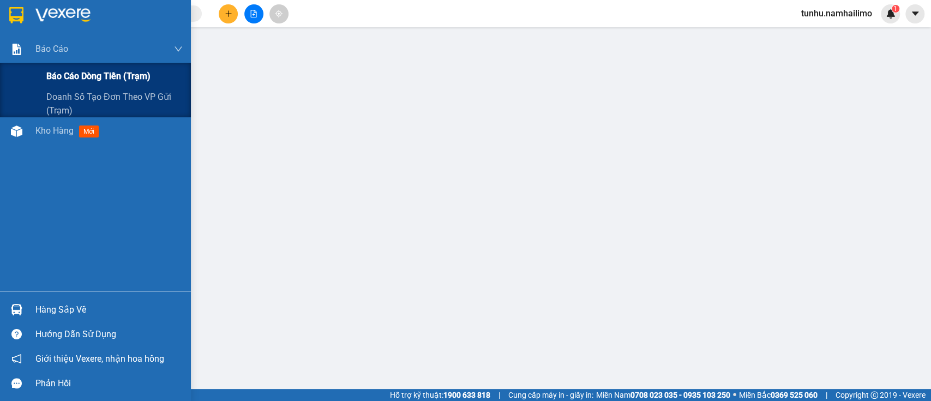
click at [96, 75] on span "Báo cáo dòng tiền (trạm)" at bounding box center [98, 76] width 104 height 14
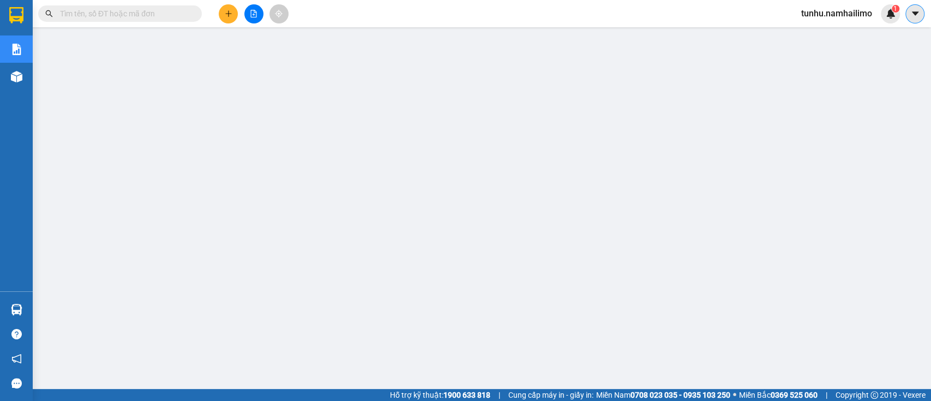
click at [918, 9] on icon "caret-down" at bounding box center [915, 14] width 10 height 10
click at [884, 9] on div "1" at bounding box center [890, 13] width 19 height 19
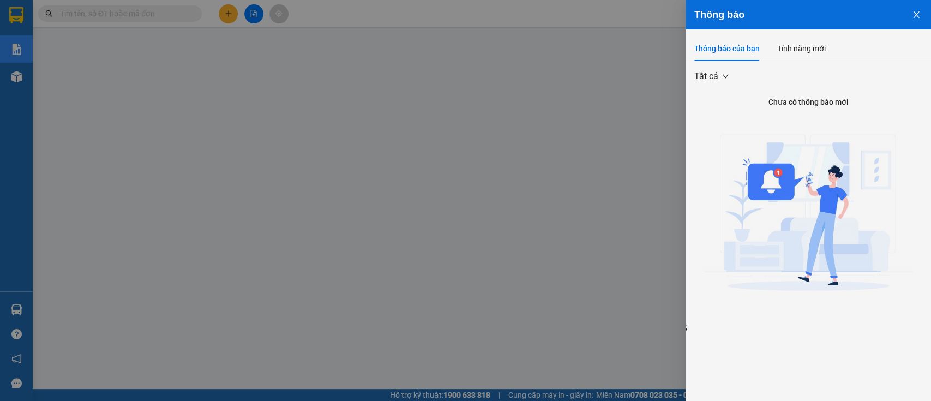
click at [915, 11] on icon "close" at bounding box center [916, 14] width 9 height 9
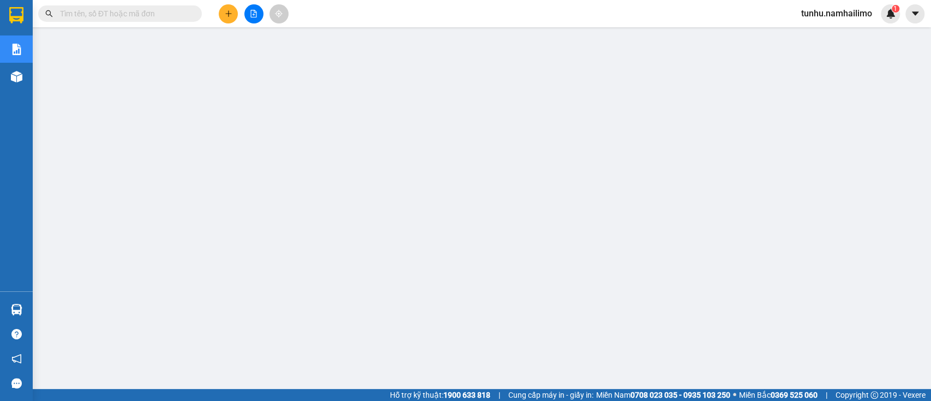
click at [824, 13] on span "tunhu.namhailimo" at bounding box center [836, 14] width 88 height 14
click at [829, 33] on span "Đăng xuất" at bounding box center [841, 34] width 66 height 12
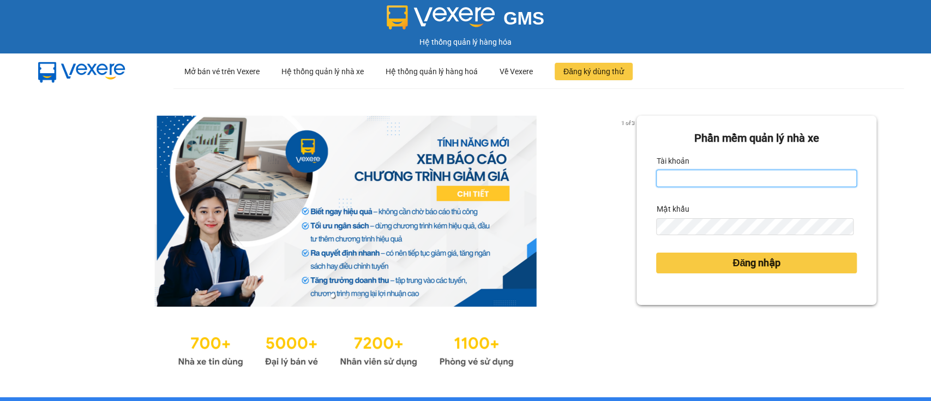
click at [713, 173] on input "Tài khoản" at bounding box center [756, 178] width 201 height 17
type input "tunhu.namhailimo"
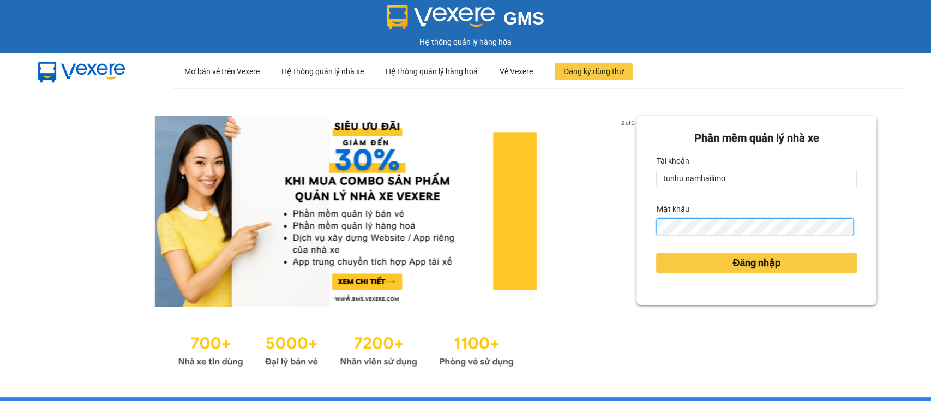
click at [656, 252] on button "Đăng nhập" at bounding box center [756, 262] width 201 height 21
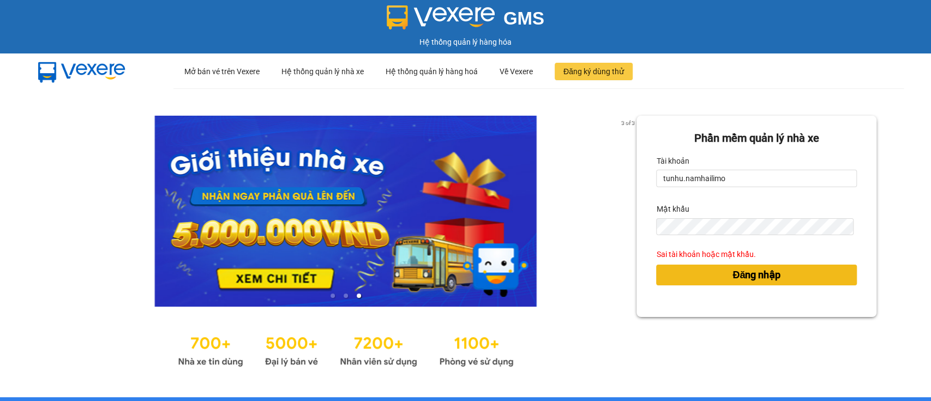
click at [798, 275] on button "Đăng nhập" at bounding box center [756, 274] width 201 height 21
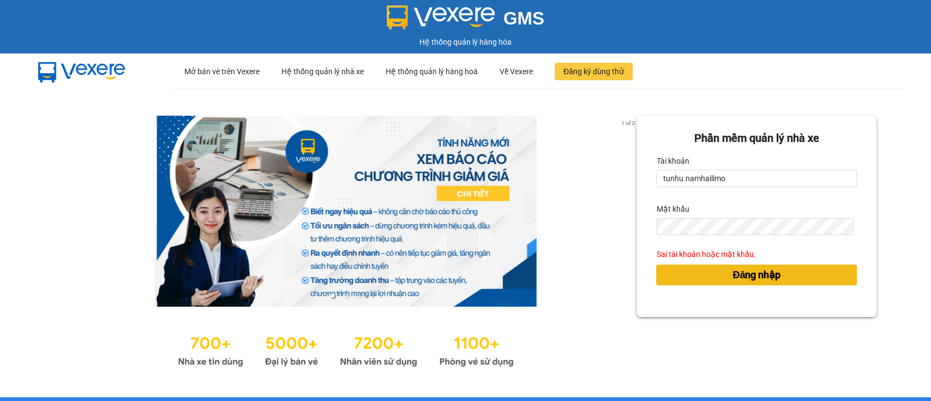
click at [797, 277] on button "Đăng nhập" at bounding box center [756, 274] width 201 height 21
click at [785, 270] on button "Đăng nhập" at bounding box center [756, 274] width 201 height 21
click at [753, 273] on span "Đăng nhập" at bounding box center [756, 274] width 48 height 15
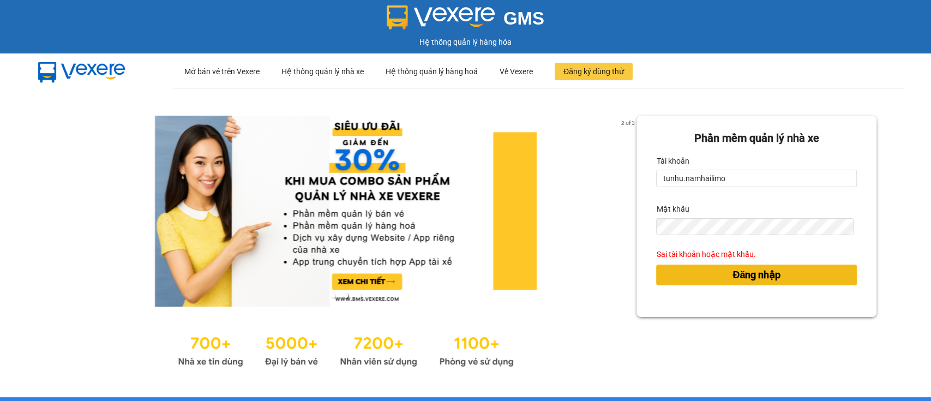
click at [753, 273] on span "Đăng nhập" at bounding box center [756, 274] width 48 height 15
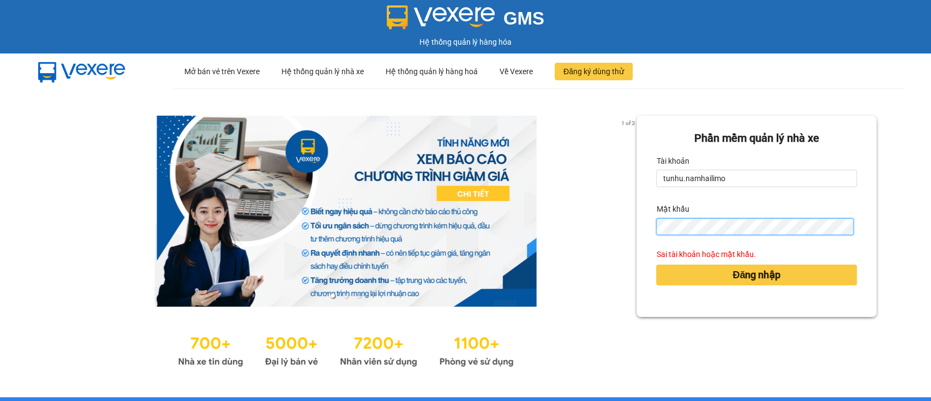
click at [656, 264] on button "Đăng nhập" at bounding box center [756, 274] width 201 height 21
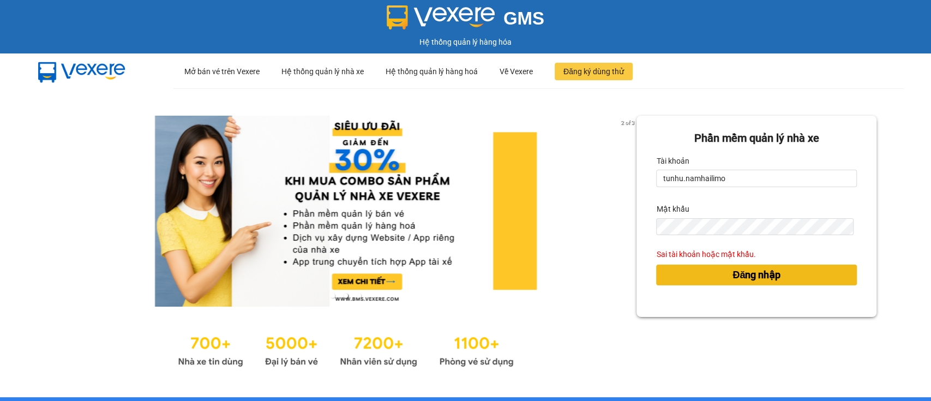
click at [752, 281] on span "Đăng nhập" at bounding box center [756, 274] width 48 height 15
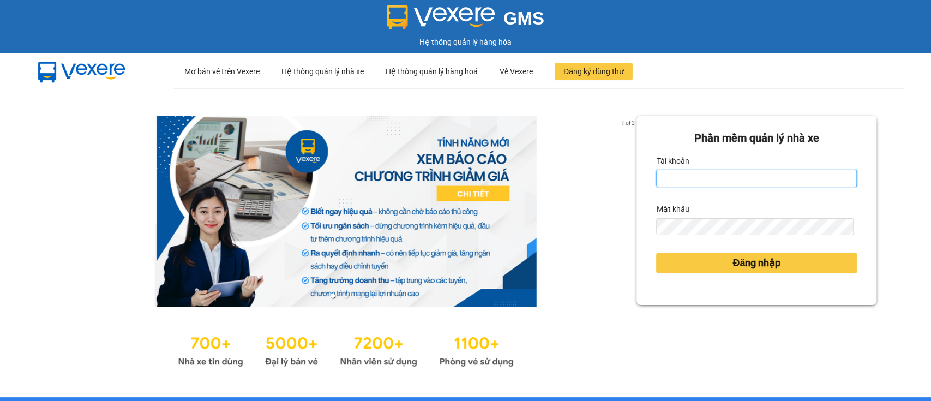
click at [682, 179] on input "Tài khoản" at bounding box center [756, 178] width 201 height 17
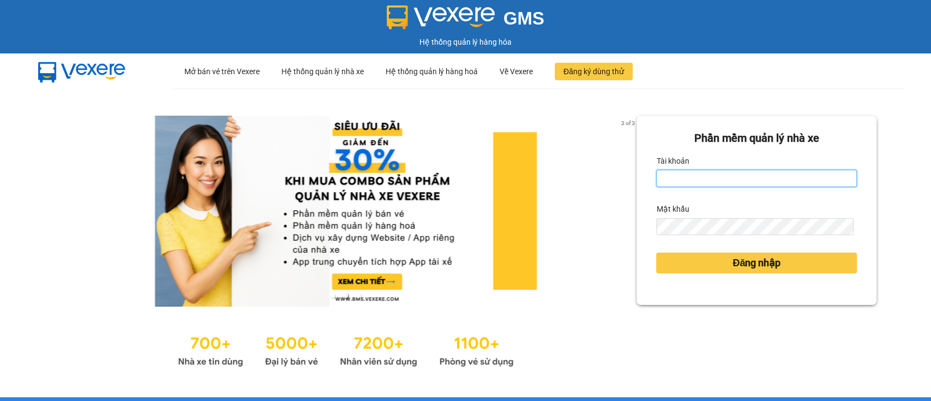
type input "tunhu.namhailimo"
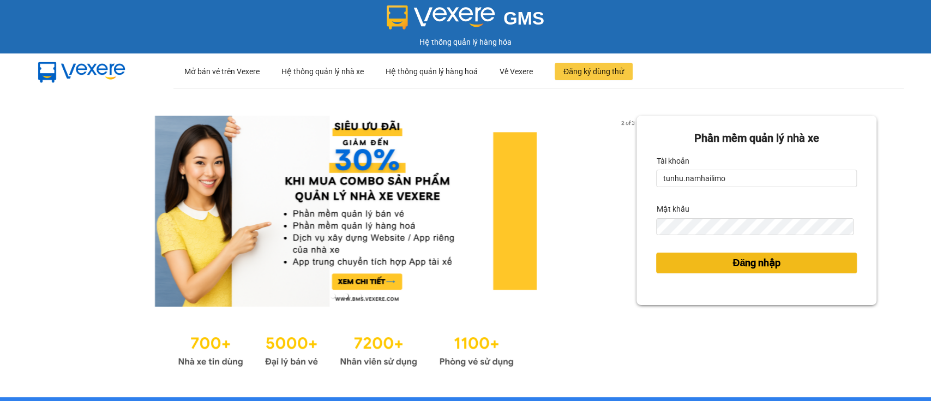
click at [769, 262] on span "Đăng nhập" at bounding box center [756, 262] width 48 height 15
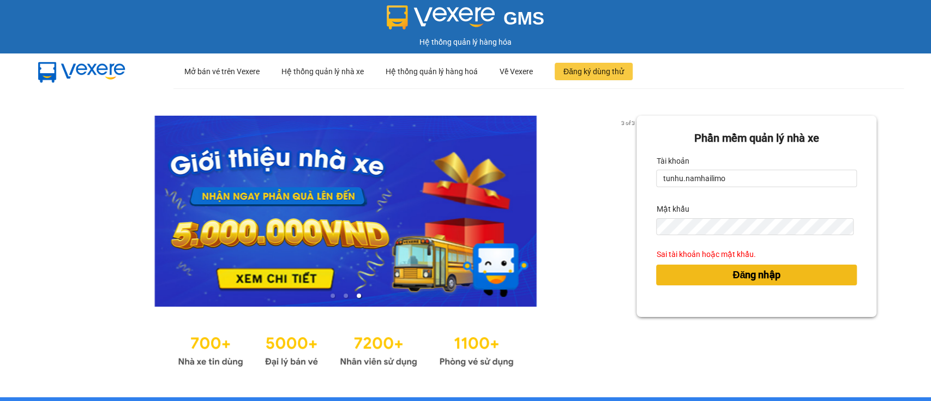
click at [768, 272] on span "Đăng nhập" at bounding box center [756, 274] width 48 height 15
click at [768, 274] on span "Đăng nhập" at bounding box center [756, 274] width 48 height 15
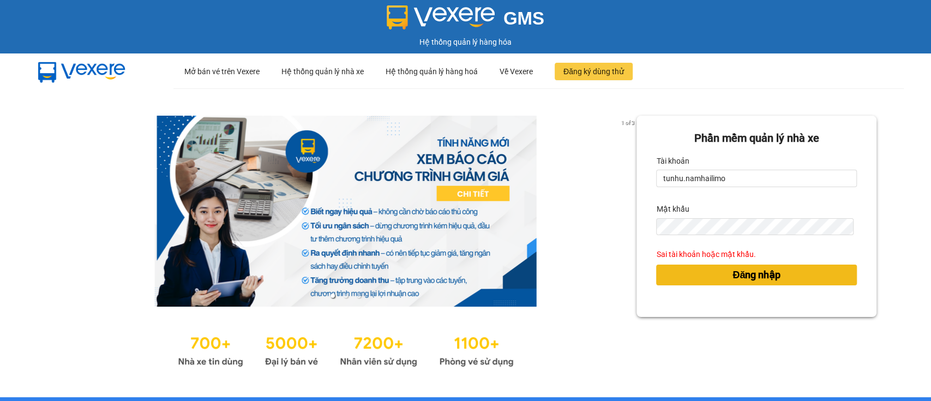
click at [768, 274] on span "Đăng nhập" at bounding box center [756, 274] width 48 height 15
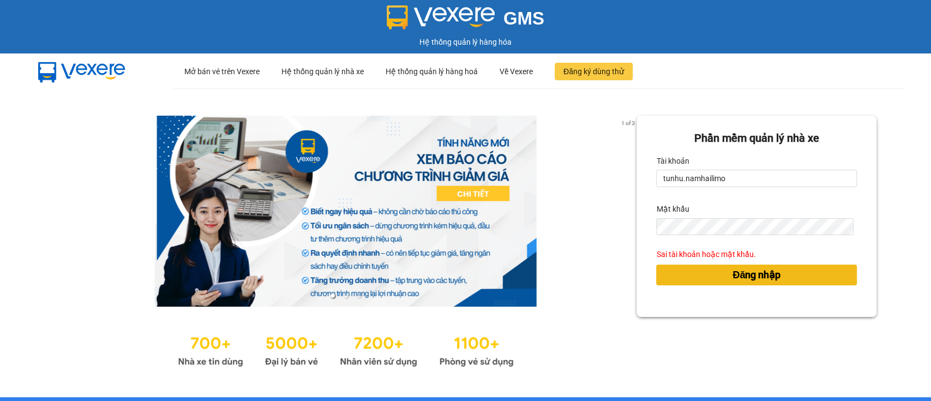
click at [768, 274] on span "Đăng nhập" at bounding box center [756, 274] width 48 height 15
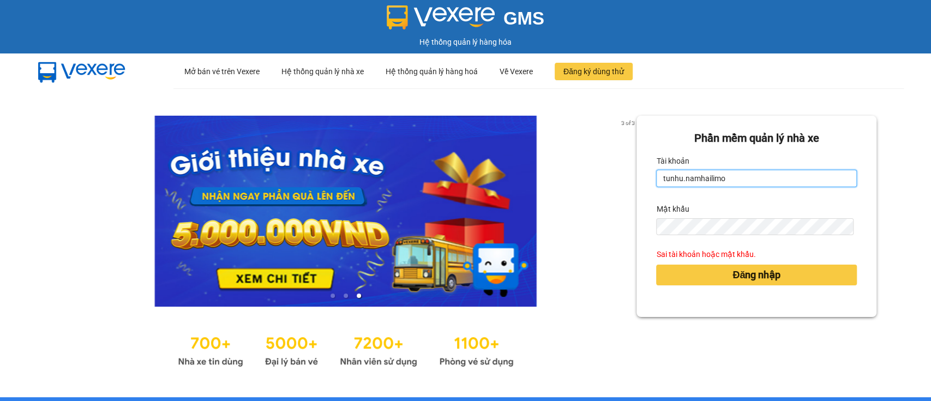
click at [801, 179] on input "tunhu.namhailimo" at bounding box center [756, 178] width 201 height 17
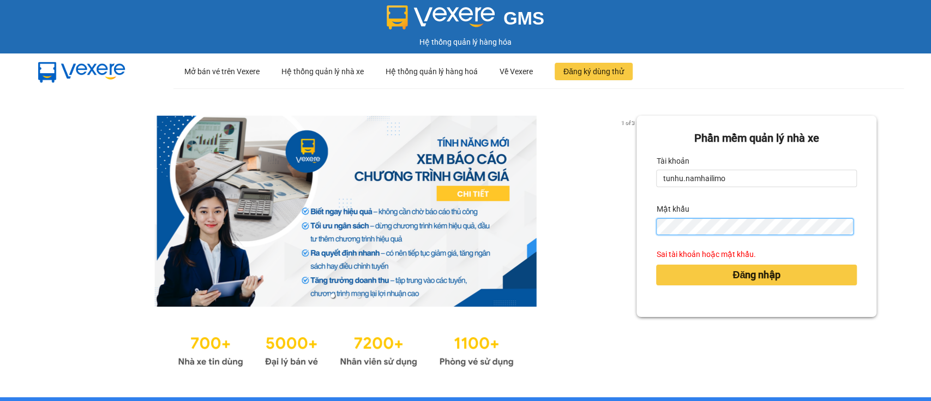
click at [656, 264] on button "Đăng nhập" at bounding box center [756, 274] width 201 height 21
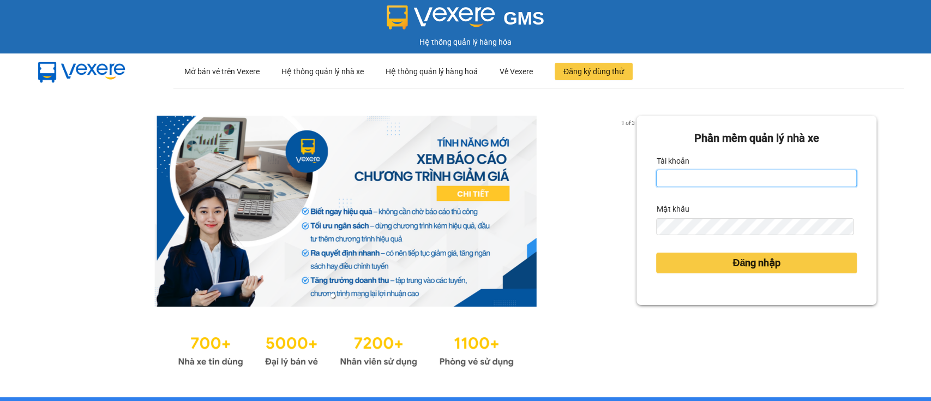
click at [673, 176] on input "Tài khoản" at bounding box center [756, 178] width 201 height 17
type input "tunhu.namhailimo"
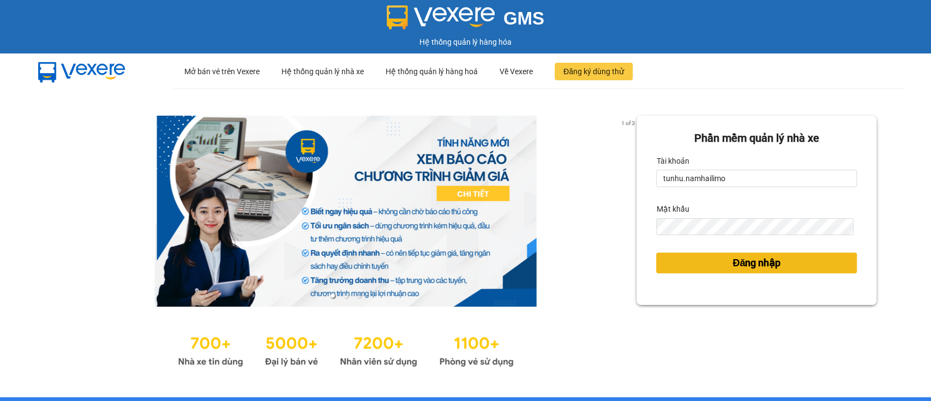
click at [732, 262] on span "Đăng nhập" at bounding box center [756, 262] width 48 height 15
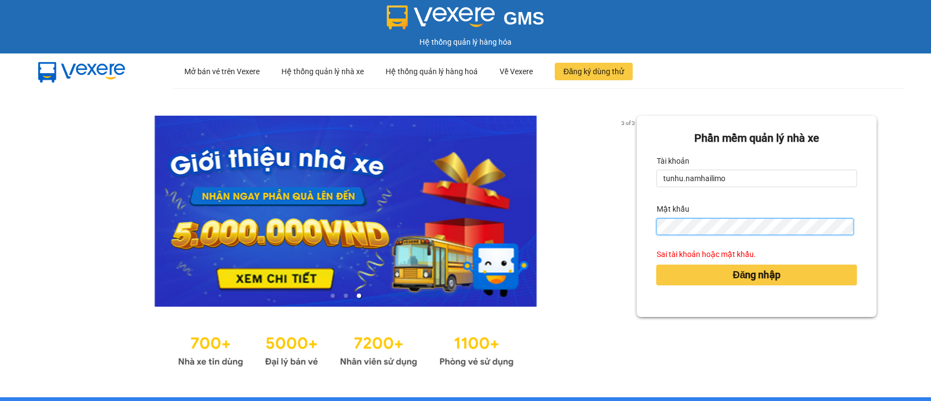
click at [656, 264] on button "Đăng nhập" at bounding box center [756, 274] width 201 height 21
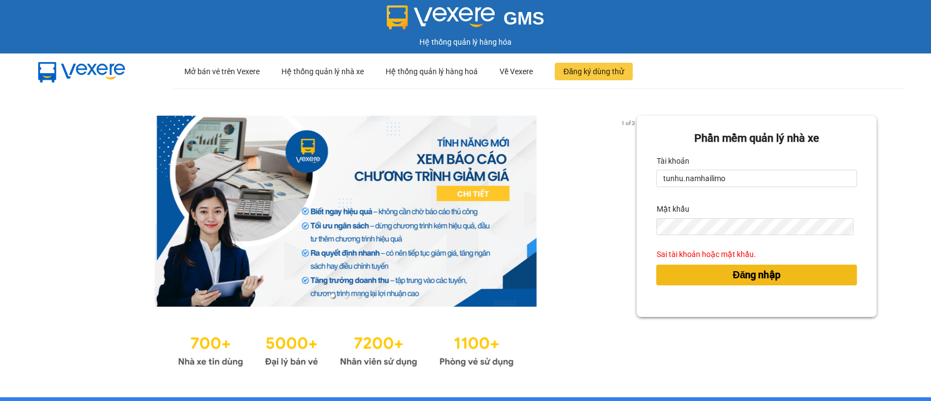
click at [750, 277] on span "Đăng nhập" at bounding box center [756, 274] width 48 height 15
click at [778, 279] on button "Đăng nhập" at bounding box center [756, 274] width 201 height 21
click at [779, 279] on button "Đăng nhập" at bounding box center [756, 274] width 201 height 21
click at [780, 278] on button "Đăng nhập" at bounding box center [756, 274] width 201 height 21
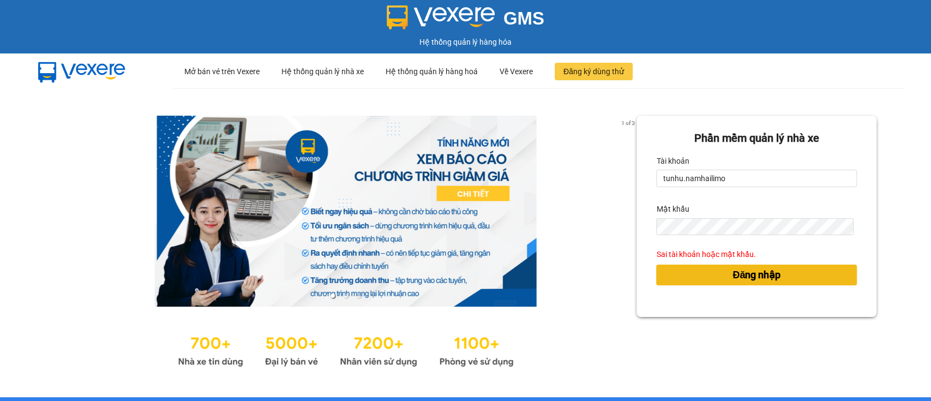
click at [781, 278] on button "Đăng nhập" at bounding box center [756, 274] width 201 height 21
click at [781, 279] on button "Đăng nhập" at bounding box center [756, 274] width 201 height 21
click at [783, 281] on button "Đăng nhập" at bounding box center [756, 274] width 201 height 21
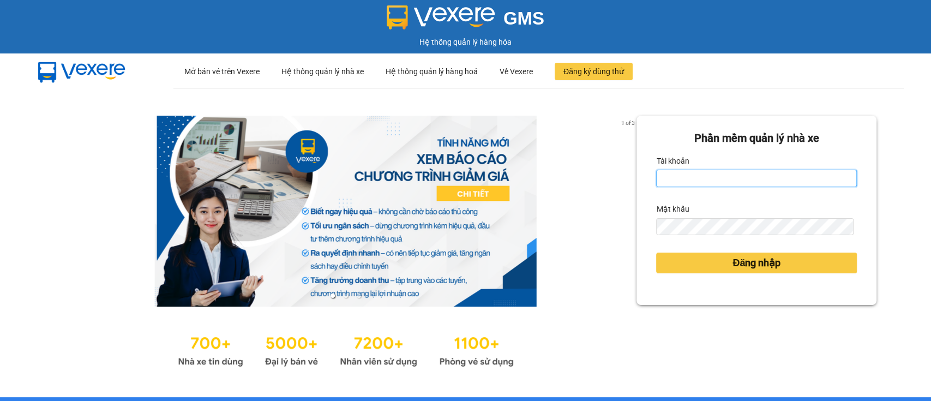
click at [659, 178] on input "Tài khoản" at bounding box center [756, 178] width 201 height 17
type input "tunhu.namhailimo"
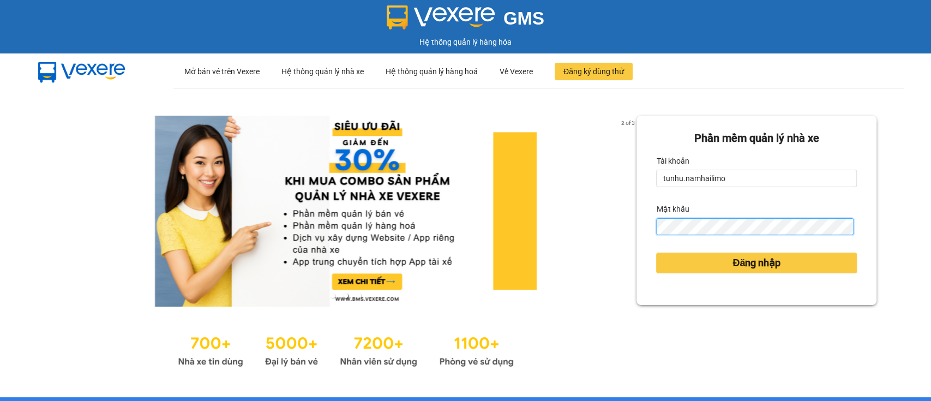
click at [656, 252] on button "Đăng nhập" at bounding box center [756, 262] width 201 height 21
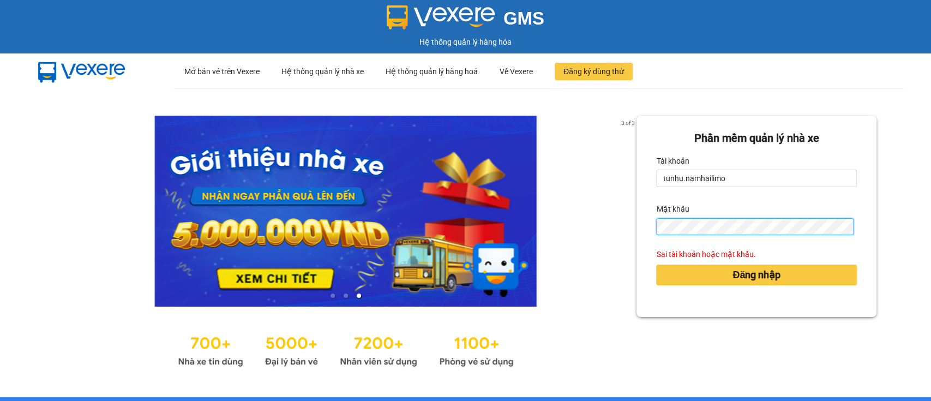
click at [656, 264] on button "Đăng nhập" at bounding box center [756, 274] width 201 height 21
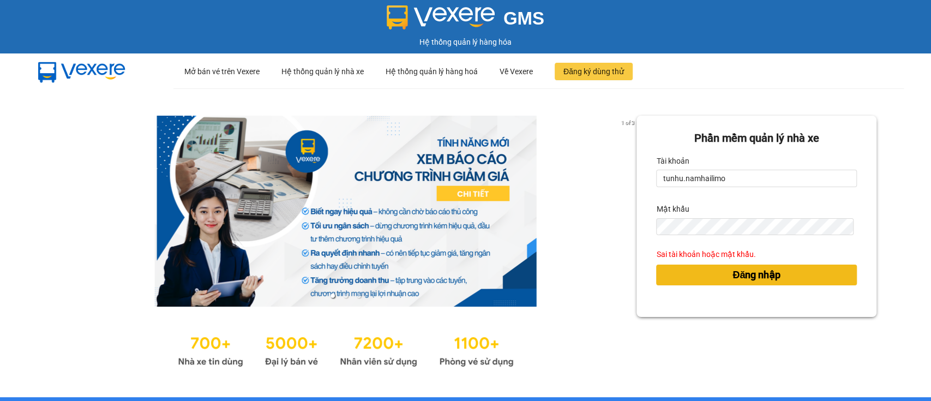
click at [790, 280] on button "Đăng nhập" at bounding box center [756, 274] width 201 height 21
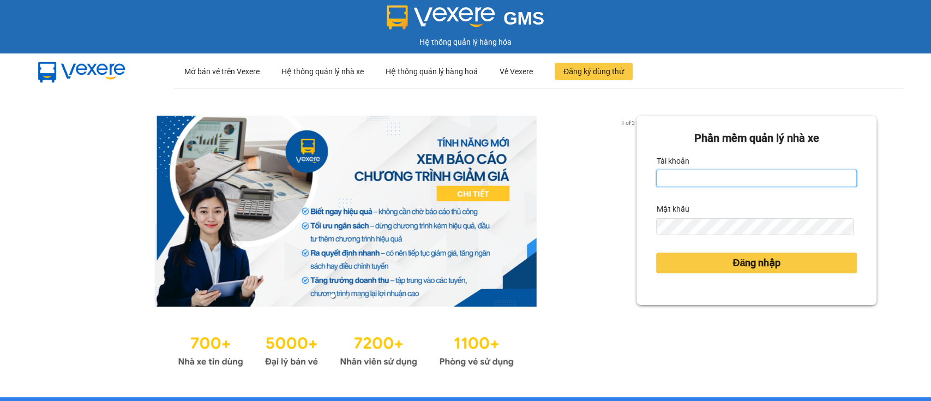
click at [709, 174] on input "Tài khoản" at bounding box center [756, 178] width 201 height 17
type input "tunhu.namhailimo"
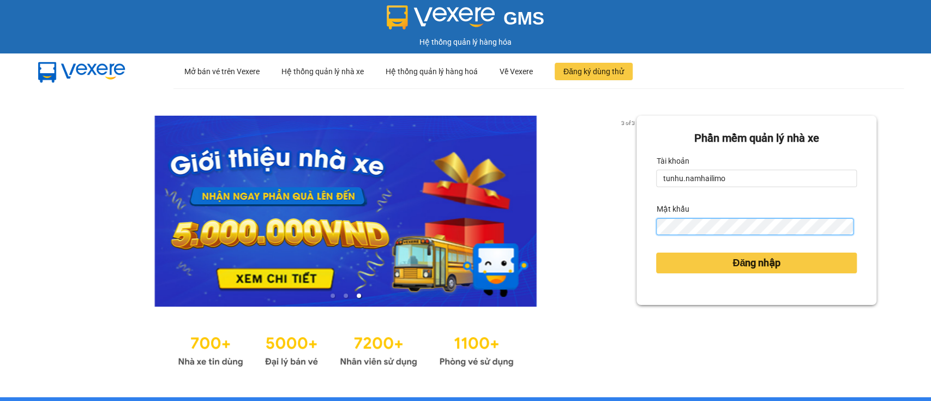
click at [656, 252] on button "Đăng nhập" at bounding box center [756, 262] width 201 height 21
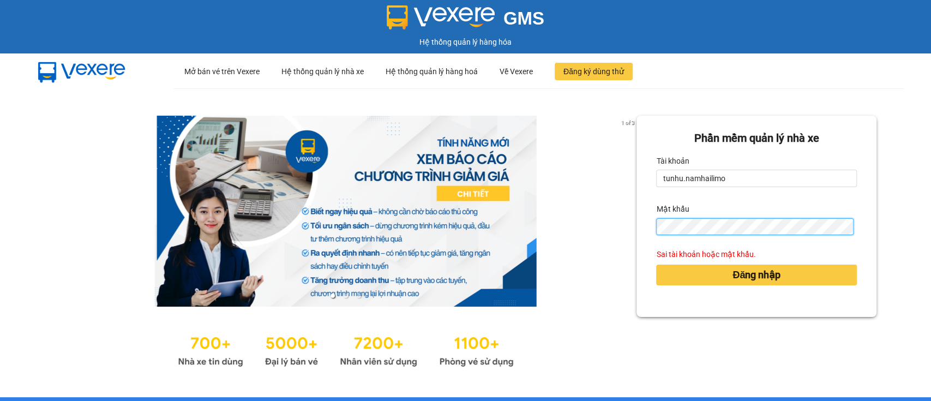
click at [656, 264] on button "Đăng nhập" at bounding box center [756, 274] width 201 height 21
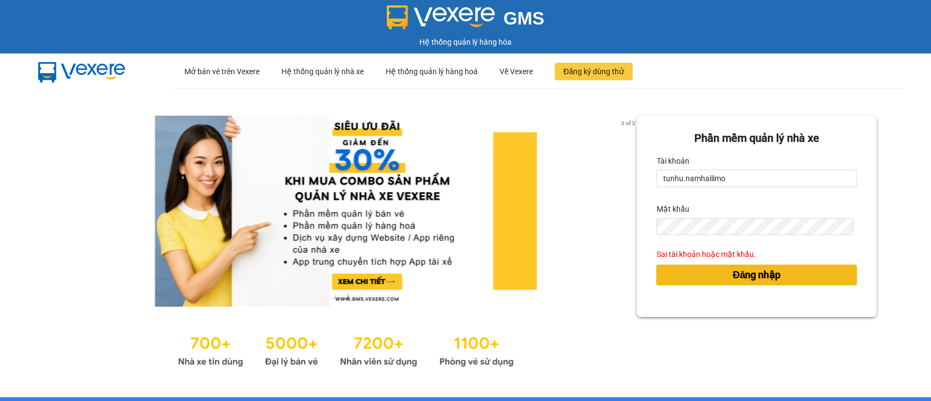
click at [793, 272] on button "Đăng nhập" at bounding box center [756, 274] width 201 height 21
click at [790, 278] on button "Đăng nhập" at bounding box center [756, 274] width 201 height 21
click at [789, 277] on button "Đăng nhập" at bounding box center [756, 274] width 201 height 21
click at [789, 276] on button "Đăng nhập" at bounding box center [756, 274] width 201 height 21
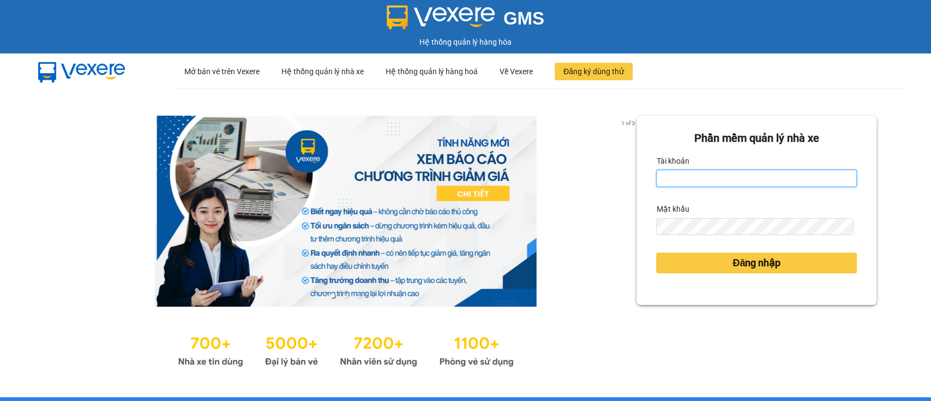
click at [668, 177] on input "Tài khoản" at bounding box center [756, 178] width 201 height 17
type input "tunhu.namhailimo"
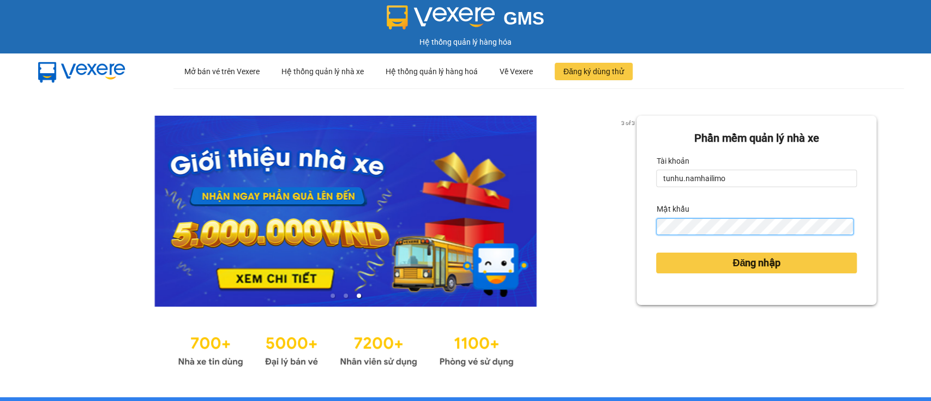
click at [656, 252] on button "Đăng nhập" at bounding box center [756, 262] width 201 height 21
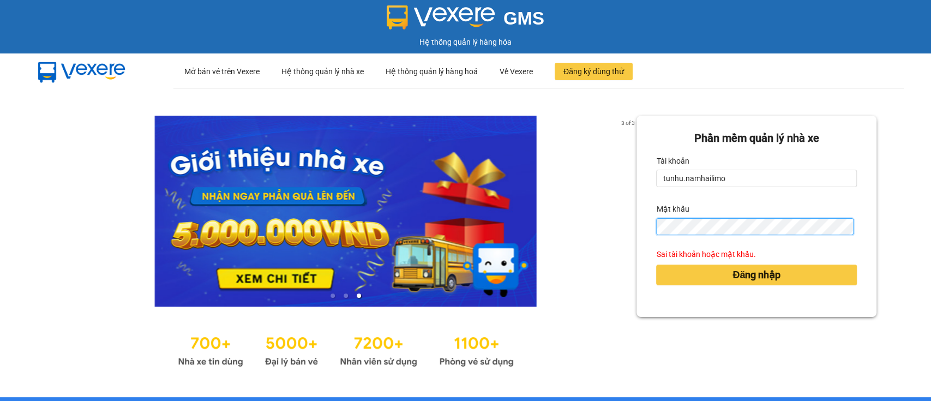
click at [656, 264] on button "Đăng nhập" at bounding box center [756, 274] width 201 height 21
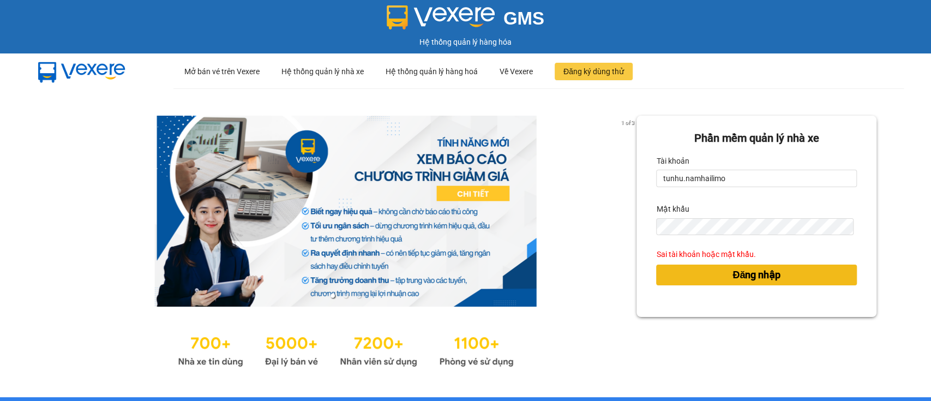
click at [751, 275] on span "Đăng nhập" at bounding box center [756, 274] width 48 height 15
click at [749, 275] on span "Đăng nhập" at bounding box center [756, 274] width 48 height 15
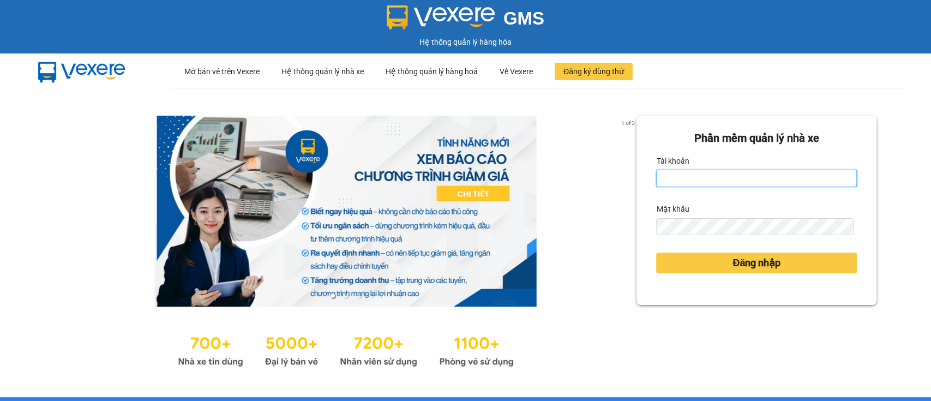
click at [672, 172] on input "Tài khoản" at bounding box center [756, 178] width 201 height 17
type input "tunhu.namhailimo"
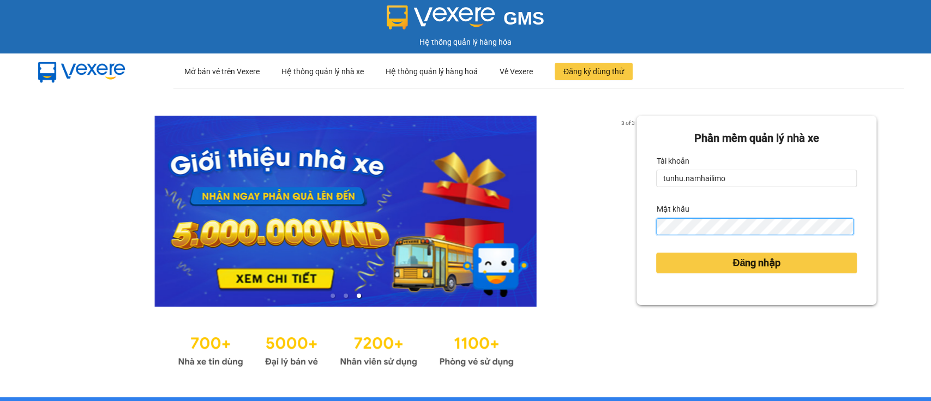
click at [656, 252] on button "Đăng nhập" at bounding box center [756, 262] width 201 height 21
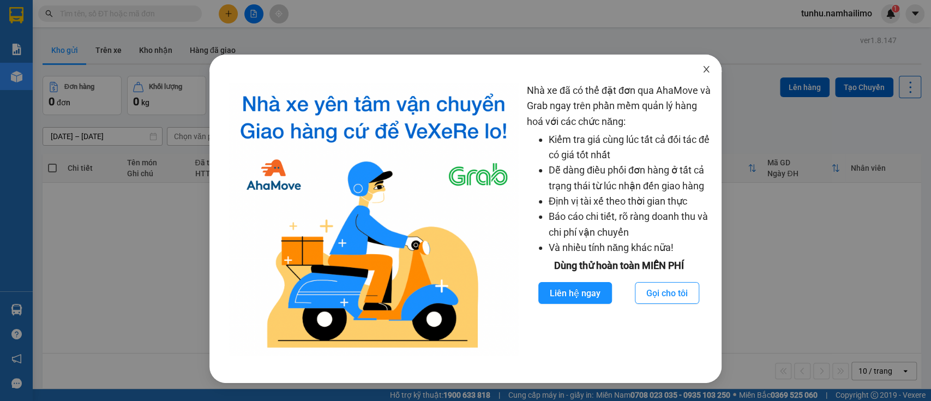
click at [711, 67] on span "Close" at bounding box center [706, 70] width 31 height 31
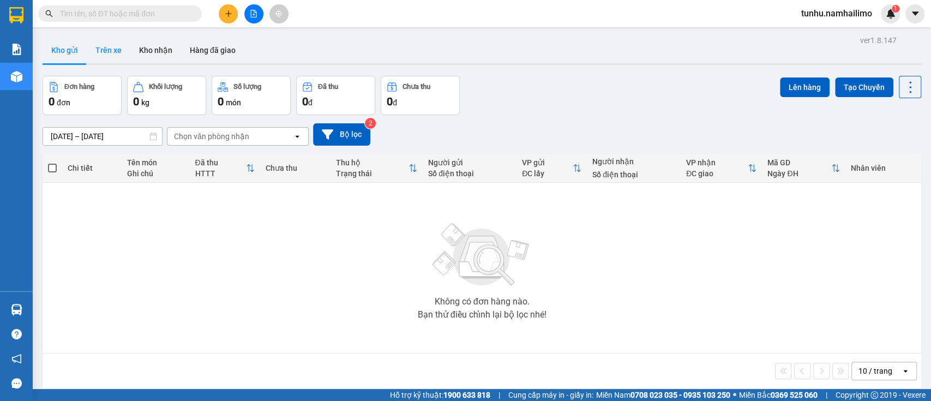
click at [118, 38] on button "Trên xe" at bounding box center [109, 50] width 44 height 26
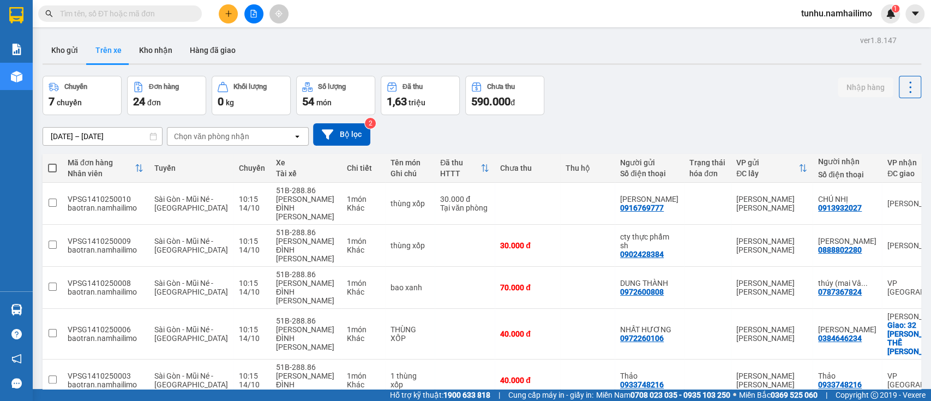
click at [231, 140] on div "Chọn văn phòng nhận" at bounding box center [211, 136] width 75 height 11
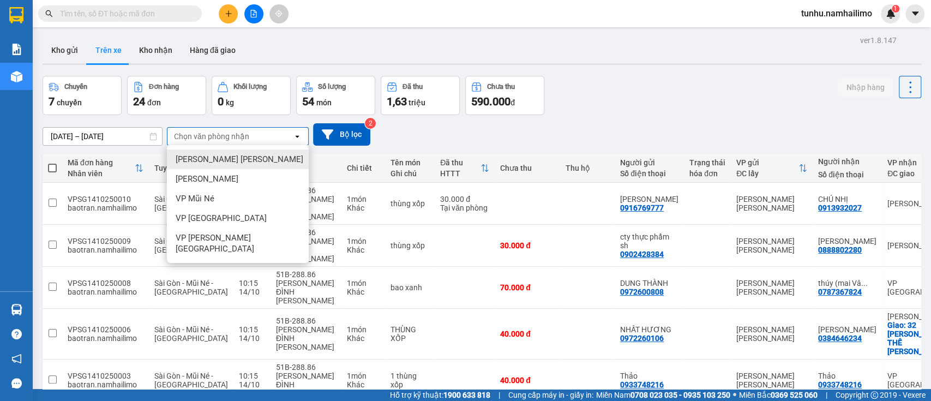
click at [250, 159] on div "[PERSON_NAME] [PERSON_NAME]" at bounding box center [238, 159] width 142 height 20
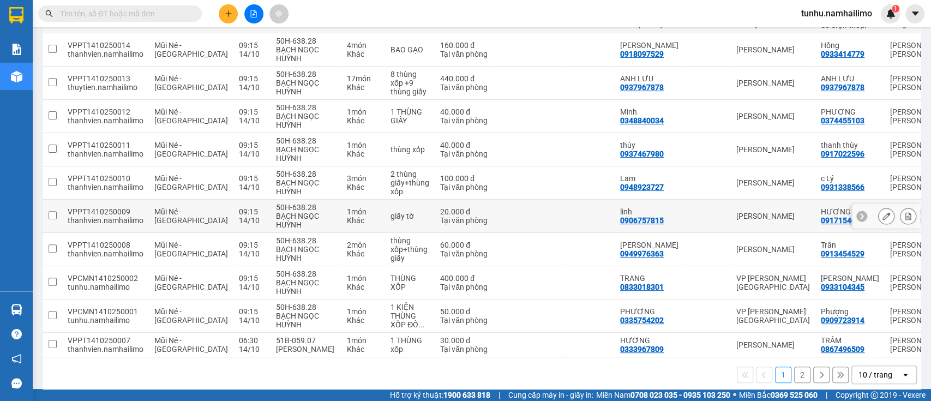
scroll to position [166, 0]
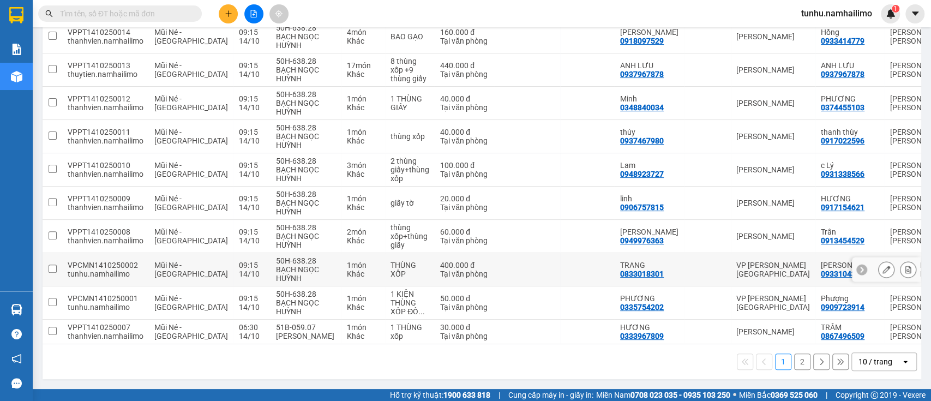
click at [122, 261] on div "VPCMN1410250002" at bounding box center [106, 265] width 76 height 9
checkbox input "true"
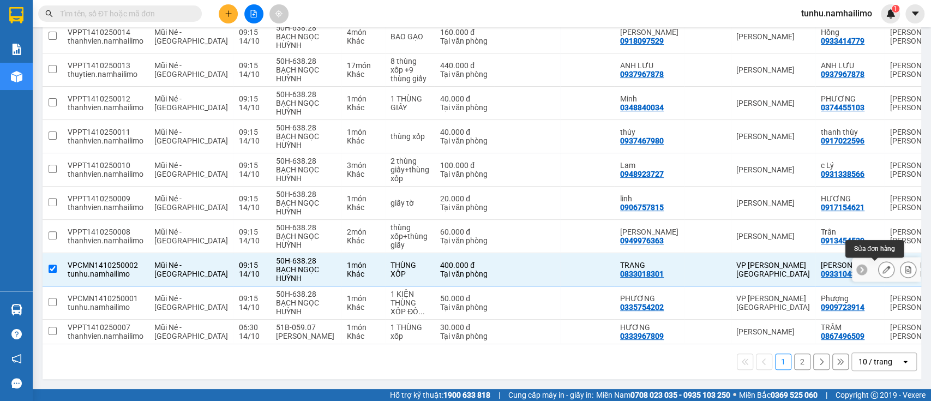
click at [882, 267] on icon at bounding box center [886, 270] width 8 height 8
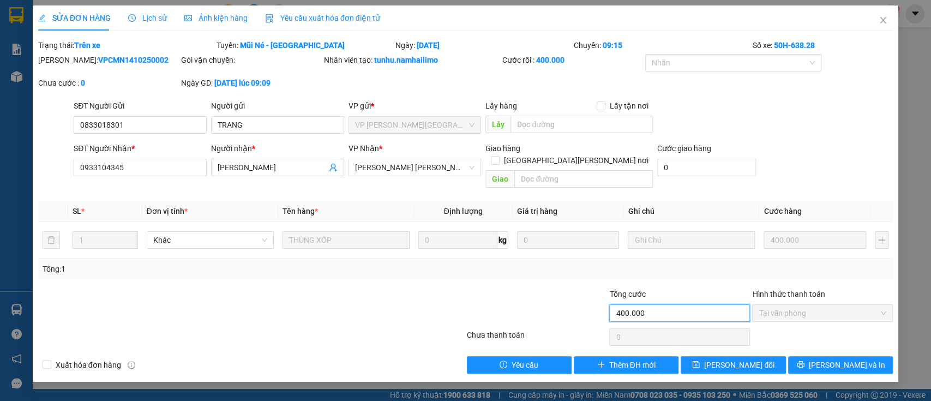
click at [680, 304] on input "400.000" at bounding box center [679, 312] width 141 height 17
click at [677, 304] on input "400.000" at bounding box center [679, 312] width 141 height 17
click at [690, 262] on div "Tổng: 1" at bounding box center [465, 268] width 855 height 21
drag, startPoint x: 137, startPoint y: 50, endPoint x: 100, endPoint y: 50, distance: 37.1
click at [100, 50] on div "[DEMOGRAPHIC_DATA]: Trên xe" at bounding box center [126, 45] width 178 height 12
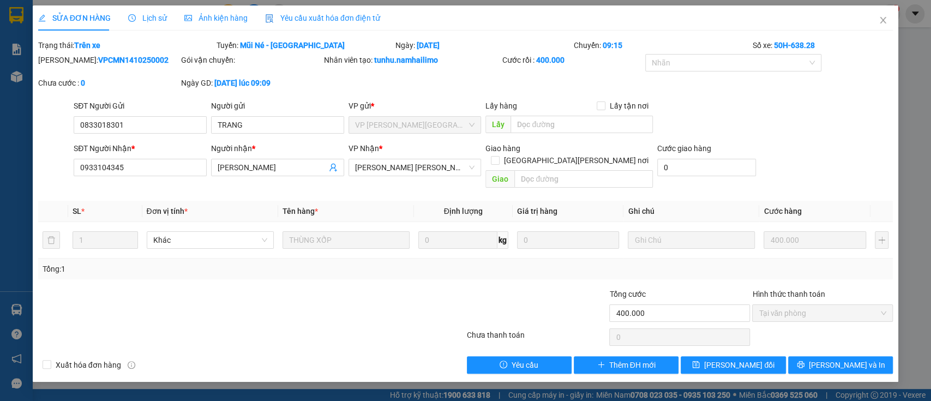
drag, startPoint x: 100, startPoint y: 50, endPoint x: 131, endPoint y: 62, distance: 33.3
click at [102, 52] on form "Total Paid Fee 400.000 Total UnPaid Fee 0 Cash Collection Total Fee Trạng thái:…" at bounding box center [465, 69] width 855 height 61
drag, startPoint x: 143, startPoint y: 53, endPoint x: 64, endPoint y: 56, distance: 78.6
click at [64, 56] on form "Total Paid Fee 400.000 Total UnPaid Fee 0 Cash Collection Total Fee Trạng thái:…" at bounding box center [465, 69] width 855 height 61
click at [98, 56] on b "VPCMN1410250002" at bounding box center [133, 60] width 70 height 9
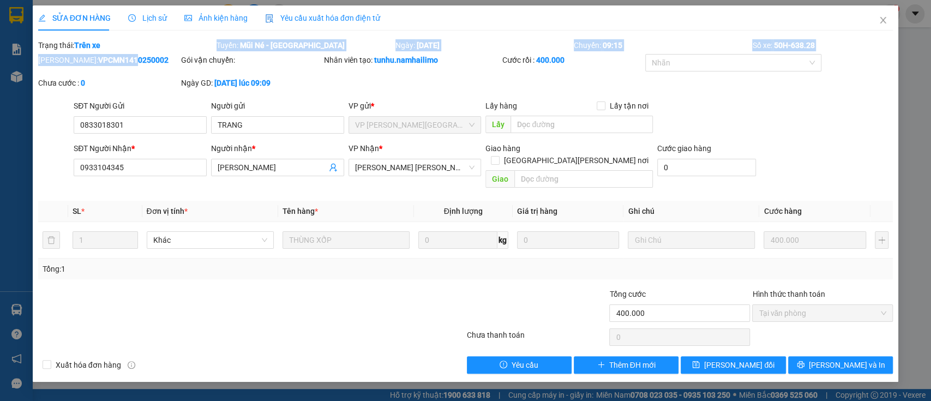
click at [98, 56] on b "VPCMN1410250002" at bounding box center [133, 60] width 70 height 9
copy b "VPCMN1410250002"
click at [887, 19] on icon "close" at bounding box center [882, 20] width 9 height 9
click at [887, 19] on div "1" at bounding box center [890, 13] width 19 height 19
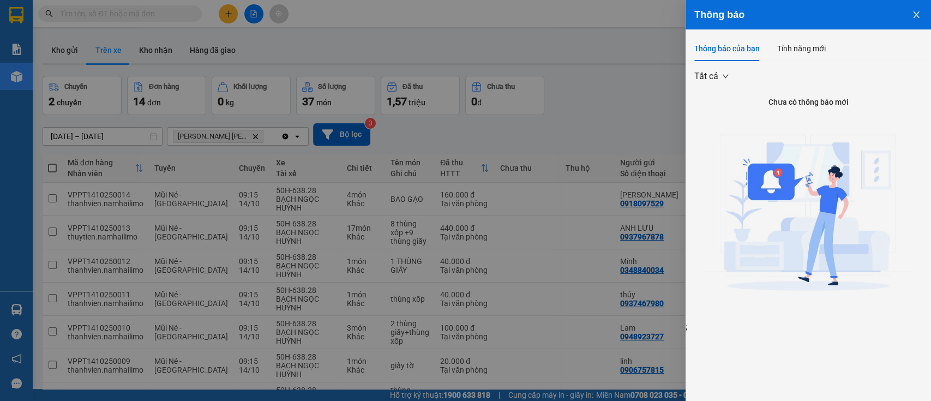
click at [918, 15] on icon "close" at bounding box center [916, 14] width 9 height 9
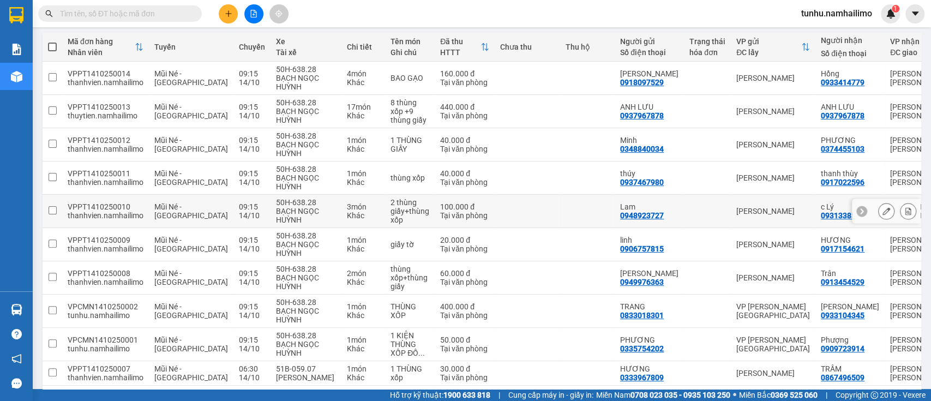
scroll to position [166, 0]
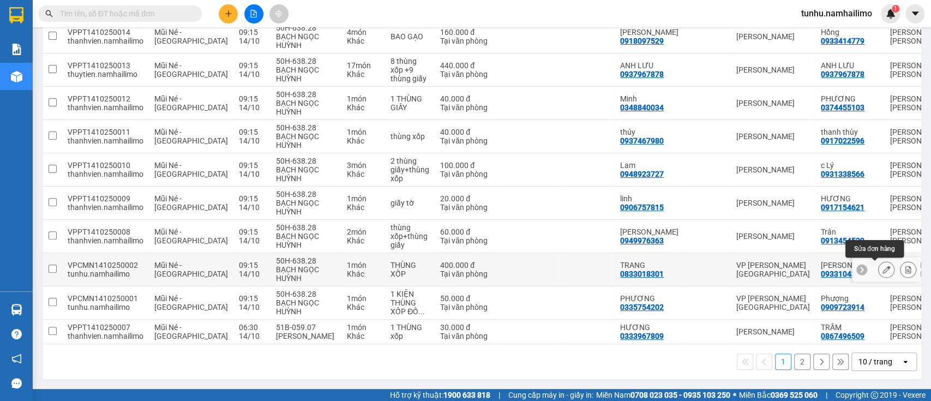
click at [882, 266] on icon at bounding box center [886, 270] width 8 height 8
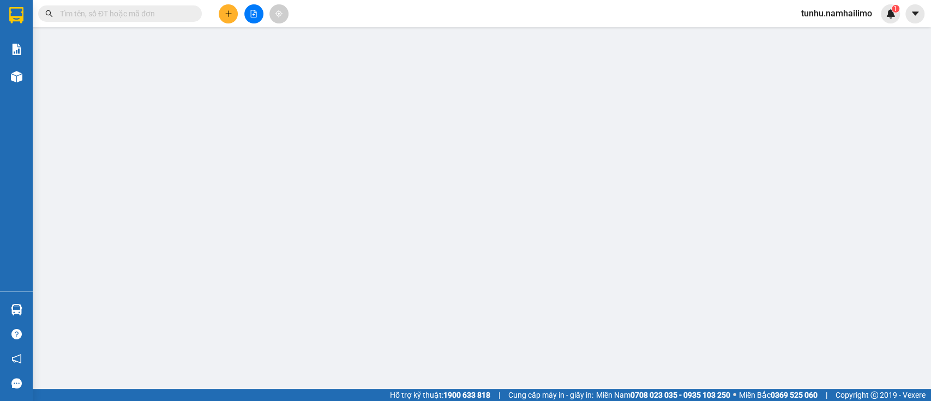
type input "0833018301"
type input "0933104345"
type input "400.000"
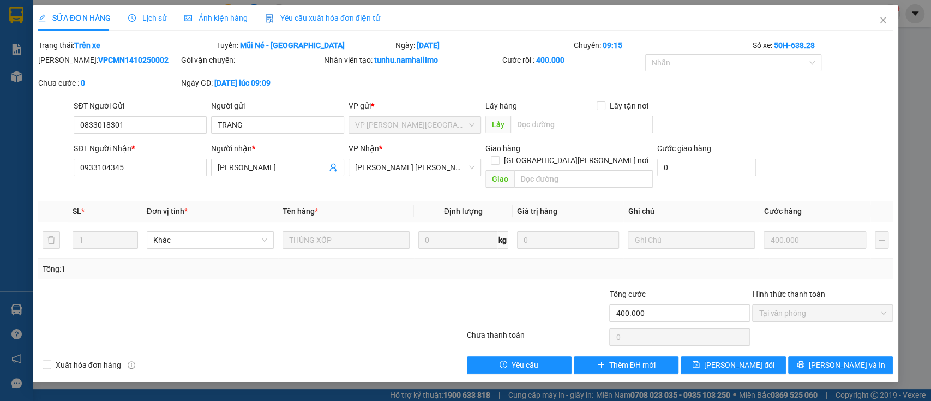
click at [207, 287] on div at bounding box center [180, 287] width 286 height 1
click at [677, 304] on input "400.000" at bounding box center [679, 312] width 141 height 17
click at [845, 263] on div "Tổng: 1" at bounding box center [466, 269] width 846 height 12
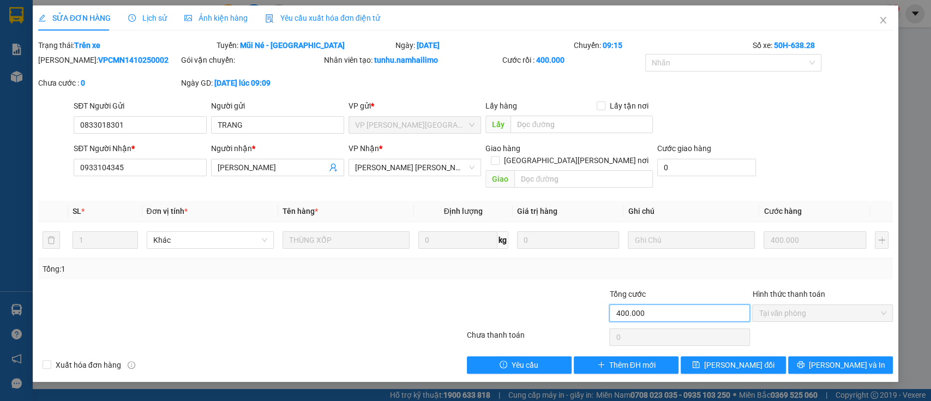
click at [693, 304] on input "400.000" at bounding box center [679, 312] width 141 height 17
click at [669, 304] on input "400.000" at bounding box center [679, 312] width 141 height 17
click at [884, 20] on icon "close" at bounding box center [883, 20] width 6 height 7
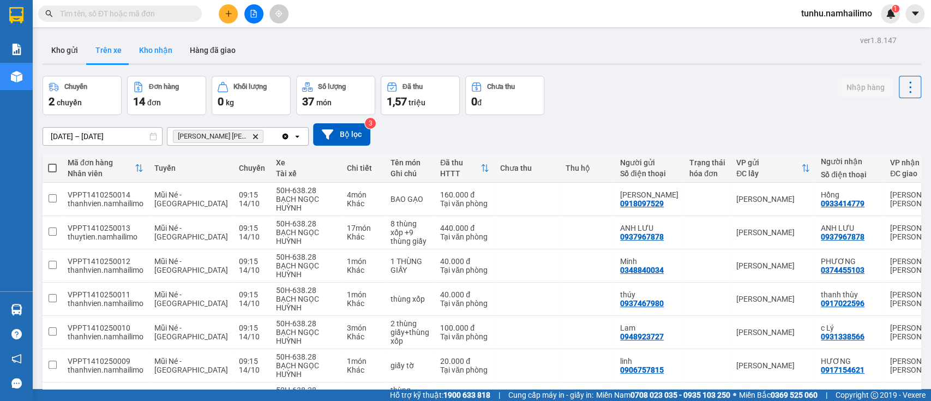
click at [153, 49] on button "Kho nhận" at bounding box center [155, 50] width 51 height 26
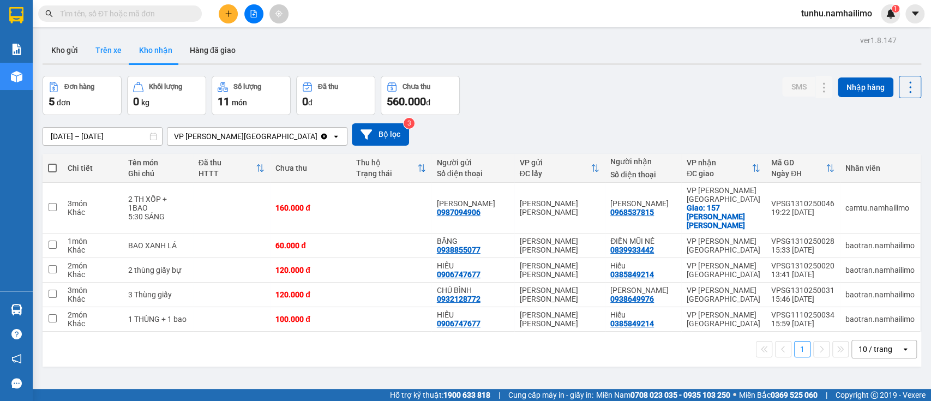
click at [115, 52] on button "Trên xe" at bounding box center [109, 50] width 44 height 26
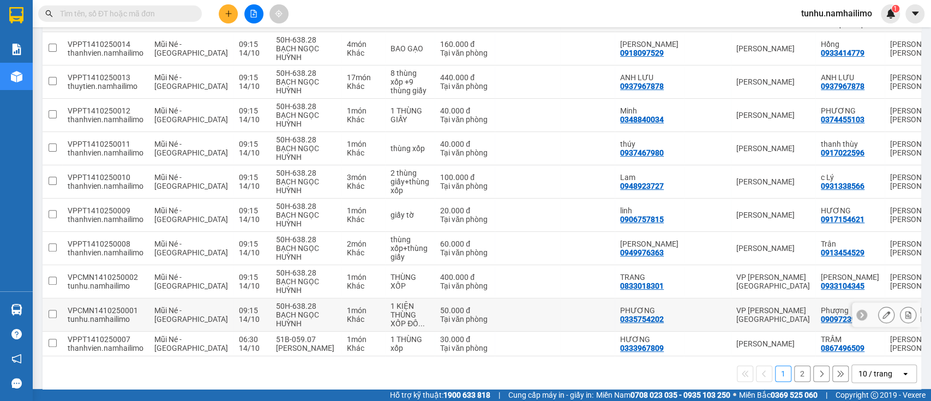
scroll to position [166, 0]
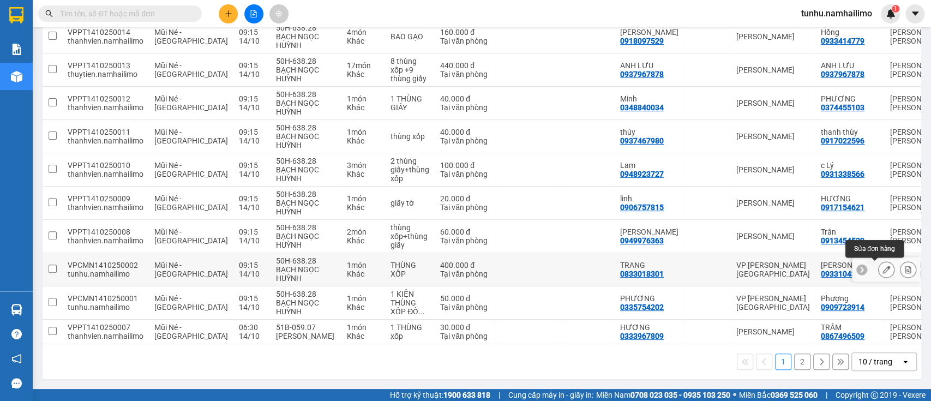
click at [882, 267] on icon at bounding box center [886, 270] width 8 height 8
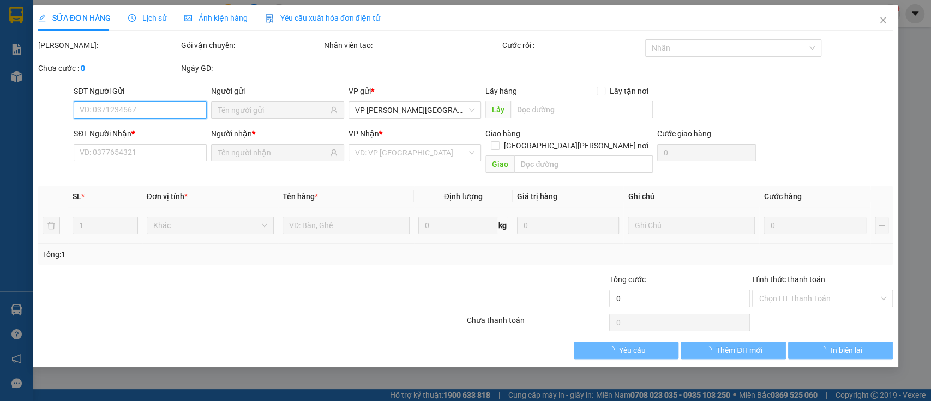
type input "0833018301"
type input "0933104345"
type input "400.000"
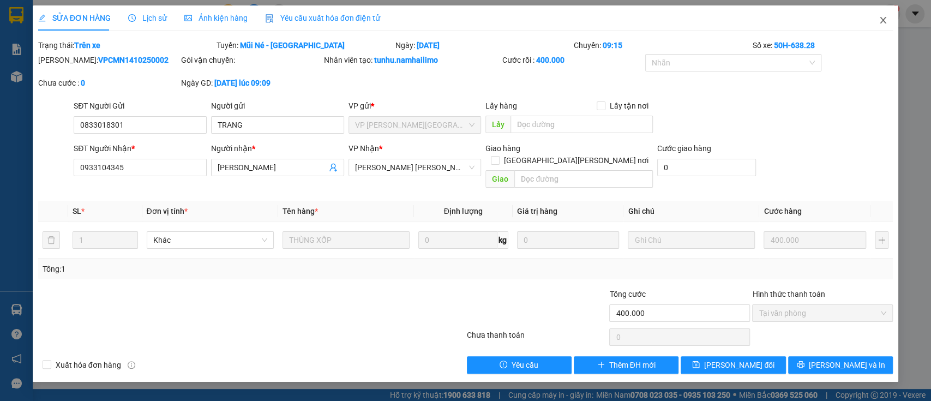
click at [882, 20] on icon "close" at bounding box center [883, 20] width 6 height 7
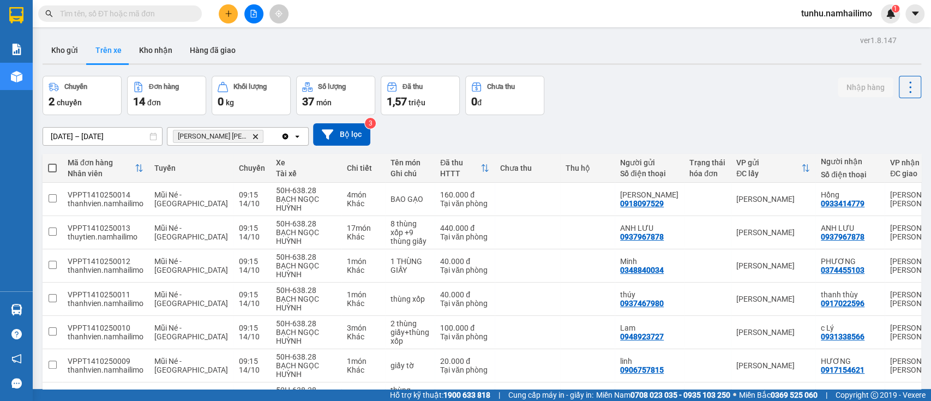
click at [252, 133] on icon "Delete" at bounding box center [255, 136] width 7 height 7
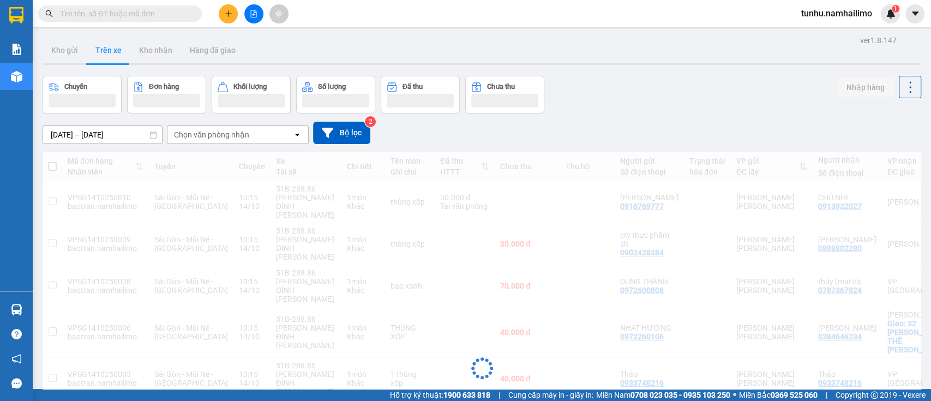
click at [225, 137] on div "Chọn văn phòng nhận" at bounding box center [211, 134] width 75 height 11
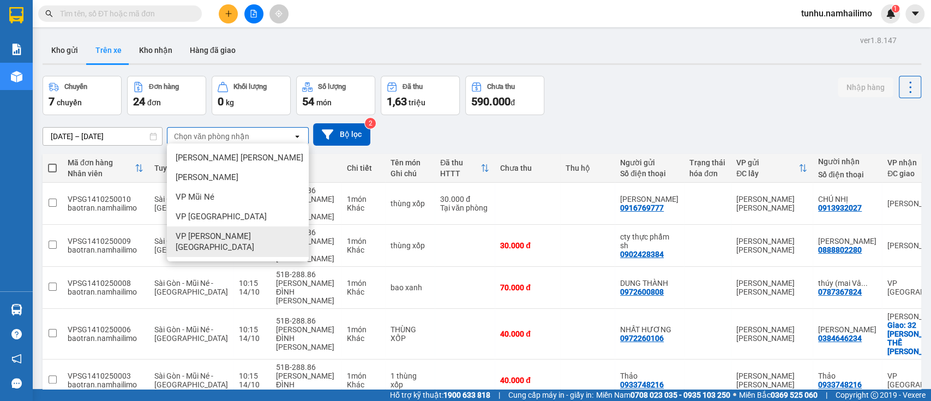
click at [219, 237] on span "VP [PERSON_NAME][GEOGRAPHIC_DATA]" at bounding box center [240, 242] width 129 height 22
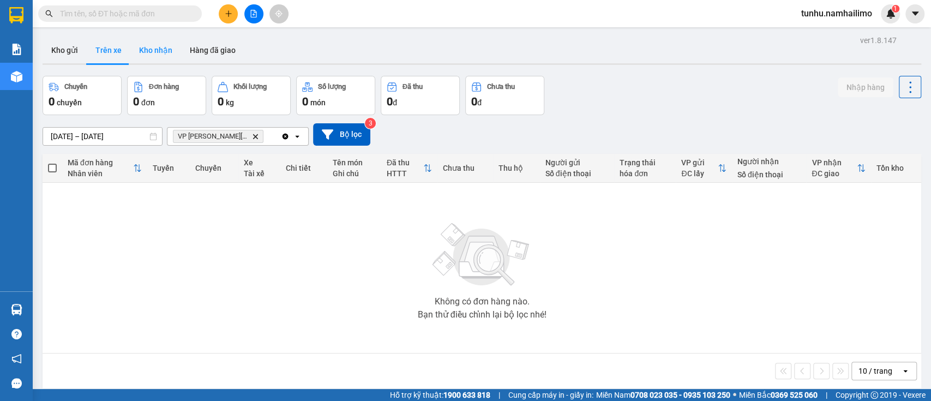
click at [153, 50] on button "Kho nhận" at bounding box center [155, 50] width 51 height 26
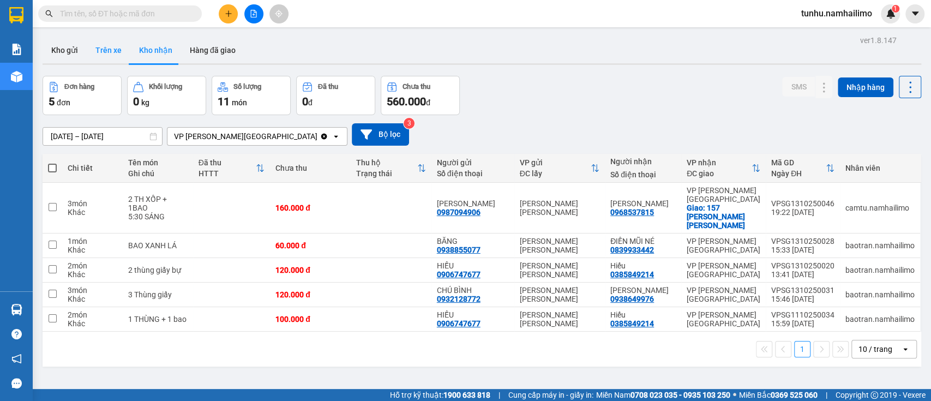
click at [99, 41] on button "Trên xe" at bounding box center [109, 50] width 44 height 26
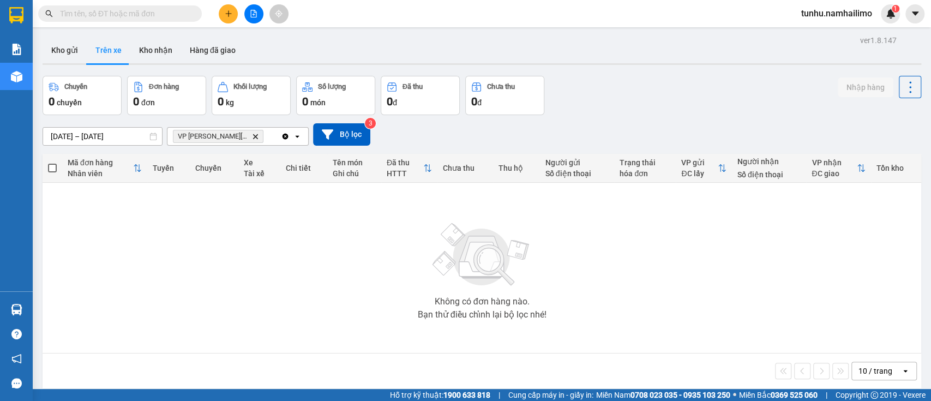
click at [116, 46] on button "Trên xe" at bounding box center [109, 50] width 44 height 26
click at [117, 46] on button "Trên xe" at bounding box center [109, 50] width 44 height 26
click at [166, 41] on button "Kho nhận" at bounding box center [155, 50] width 51 height 26
